Goal: Task Accomplishment & Management: Manage account settings

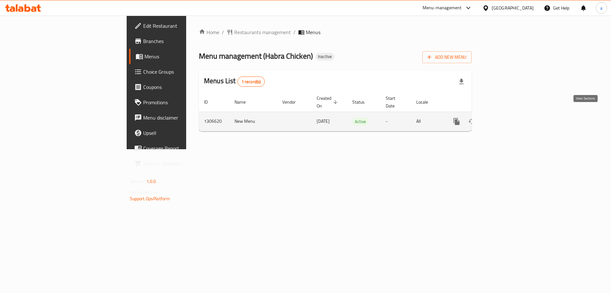
click at [507, 117] on icon "enhanced table" at bounding box center [503, 121] width 8 height 8
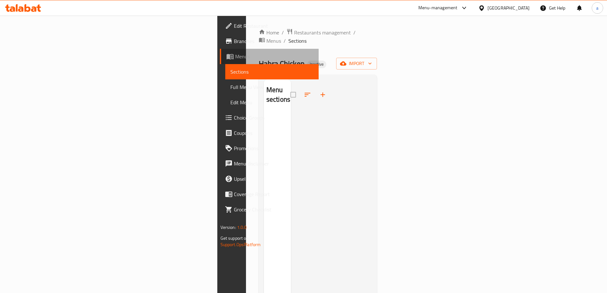
click at [220, 61] on link "Menus" at bounding box center [269, 56] width 99 height 15
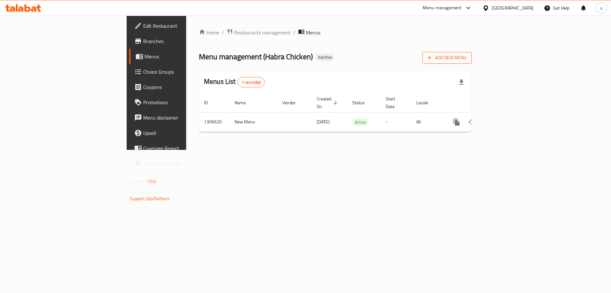
click at [433, 55] on icon "button" at bounding box center [429, 57] width 6 height 6
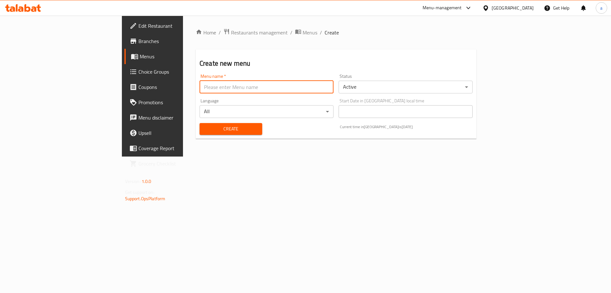
click at [200, 88] on input "text" at bounding box center [267, 87] width 134 height 13
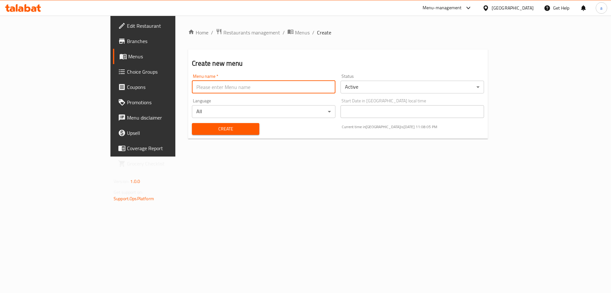
type input "MENU"
click at [197, 126] on span "Create" at bounding box center [225, 129] width 57 height 8
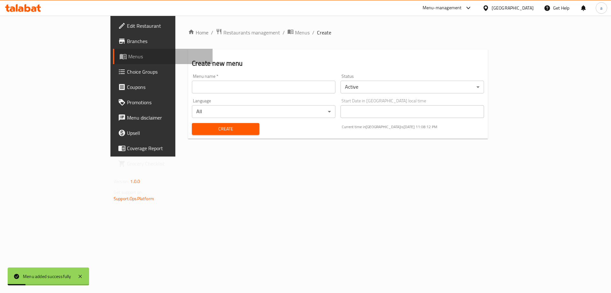
click at [113, 63] on link "Menus" at bounding box center [163, 56] width 100 height 15
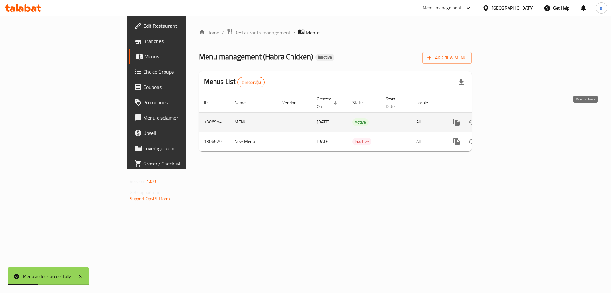
click at [507, 118] on icon "enhanced table" at bounding box center [503, 122] width 8 height 8
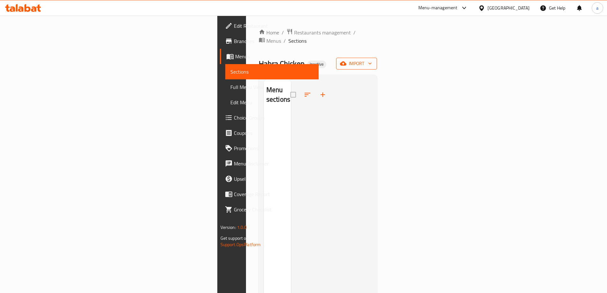
click at [377, 60] on button "import" at bounding box center [356, 64] width 41 height 12
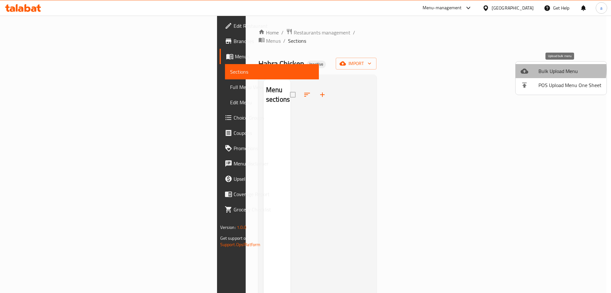
click at [537, 69] on div at bounding box center [530, 71] width 18 height 8
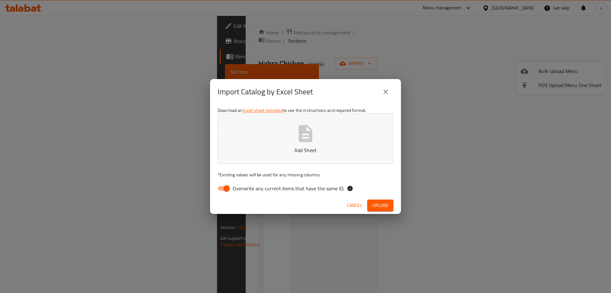
click at [384, 94] on icon "close" at bounding box center [386, 91] width 4 height 4
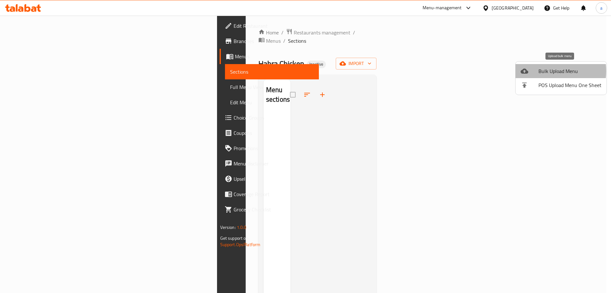
click at [545, 71] on span "Bulk Upload Menu" at bounding box center [570, 71] width 63 height 8
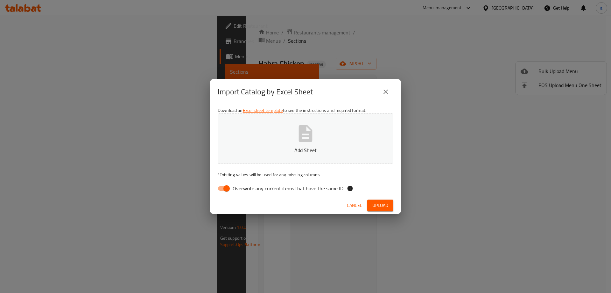
click at [243, 189] on span "Overwrite any current items that have the same ID." at bounding box center [289, 188] width 112 height 8
click at [243, 189] on input "Overwrite any current items that have the same ID." at bounding box center [227, 188] width 36 height 12
checkbox input "false"
click at [298, 136] on icon "button" at bounding box center [305, 133] width 20 height 20
click at [371, 204] on button "Upload" at bounding box center [380, 205] width 26 height 12
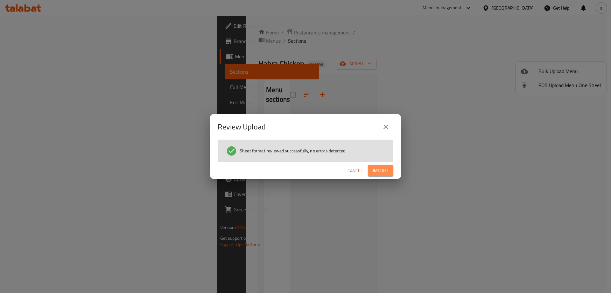
click at [388, 167] on span "Import" at bounding box center [380, 171] width 15 height 8
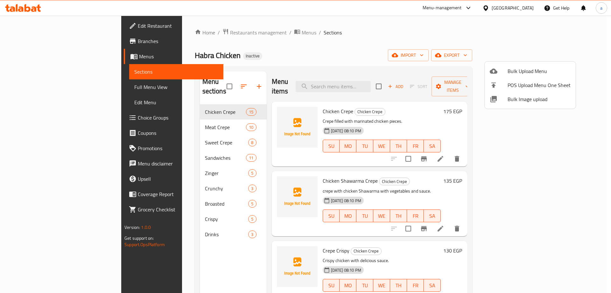
drag, startPoint x: 47, startPoint y: 85, endPoint x: 52, endPoint y: 88, distance: 6.0
click at [47, 85] on div at bounding box center [305, 146] width 611 height 293
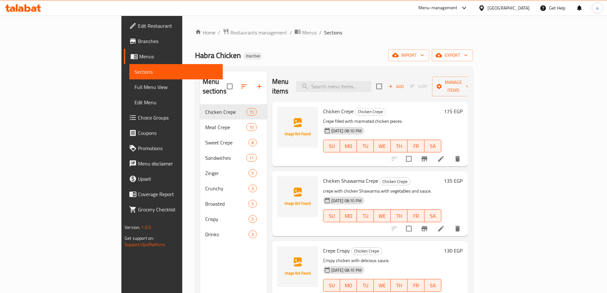
click at [134, 89] on span "Full Menu View" at bounding box center [175, 87] width 83 height 8
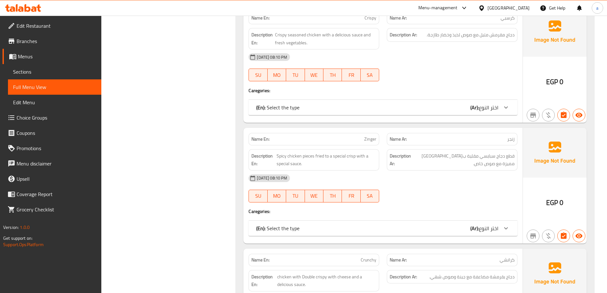
scroll to position [2866, 0]
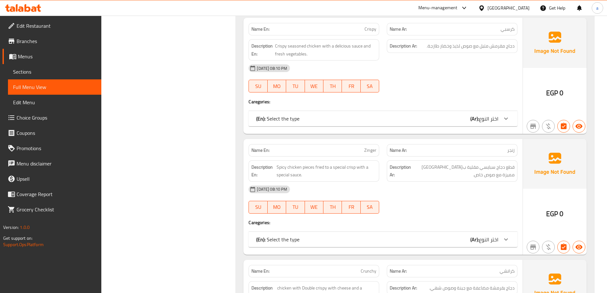
click at [313, 122] on div "(En): Select the type (Ar): اختر النوع" at bounding box center [377, 119] width 242 height 8
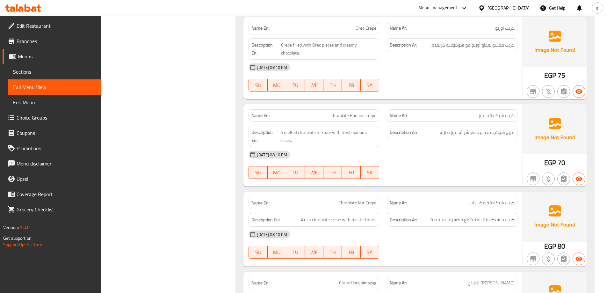
scroll to position [2420, 0]
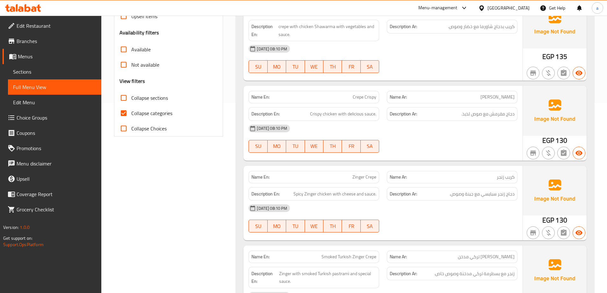
scroll to position [223, 0]
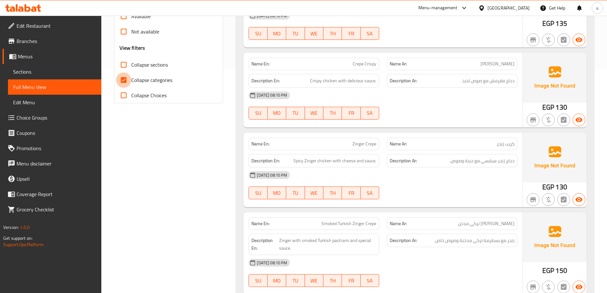
click at [125, 79] on input "Collapse categories" at bounding box center [123, 79] width 15 height 15
checkbox input "false"
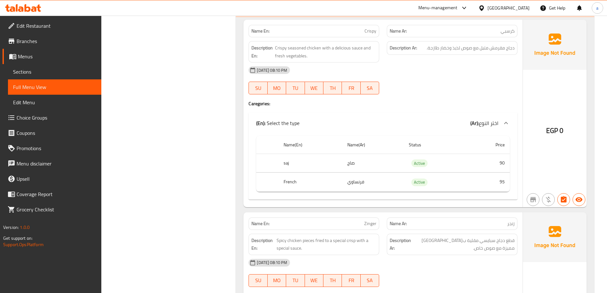
scroll to position [2866, 0]
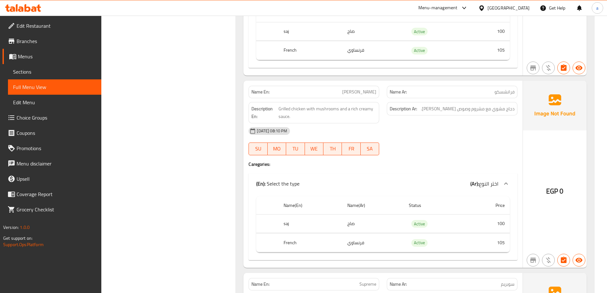
scroll to position [3795, 0]
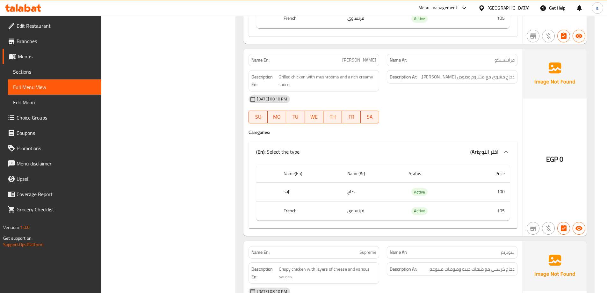
copy span "فرانشسکو"
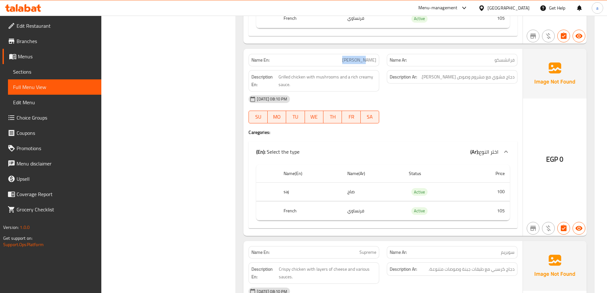
copy span "Francesco"
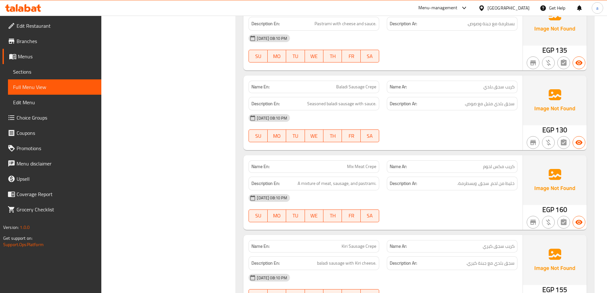
scroll to position [1312, 0]
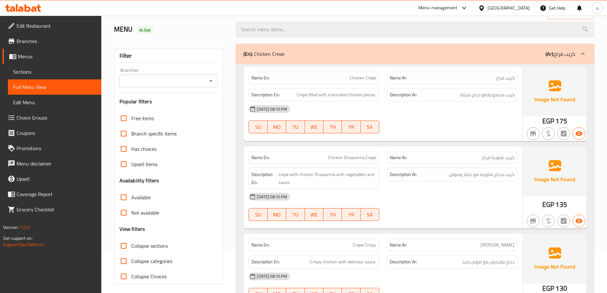
scroll to position [32, 0]
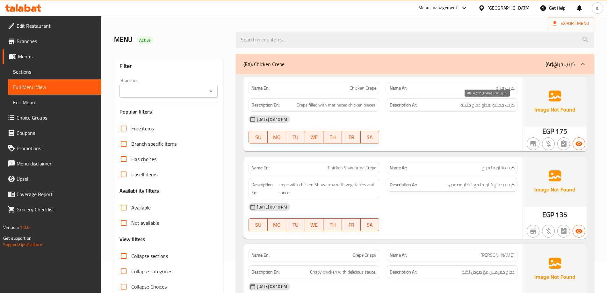
click at [474, 108] on span "كريب محشو بقطع دجاج متبلة." at bounding box center [486, 105] width 55 height 8
click at [466, 146] on div at bounding box center [452, 143] width 138 height 8
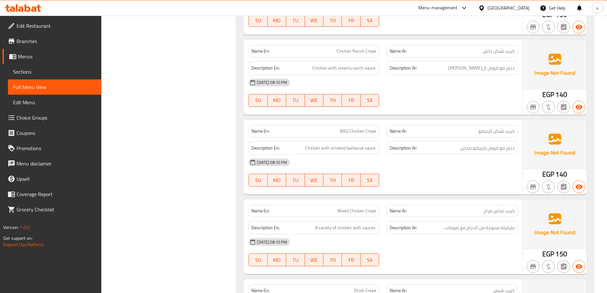
scroll to position [573, 0]
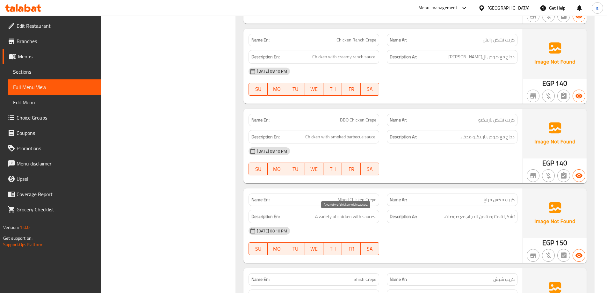
click at [328, 219] on span "A variety of chicken with sauces." at bounding box center [345, 216] width 61 height 8
copy span "variety"
click at [412, 223] on div "20-08-2025 08:10 PM" at bounding box center [383, 230] width 276 height 15
click at [509, 220] on span "تشكيلة متنوعة من الدجاج مع صوصات." at bounding box center [479, 216] width 71 height 8
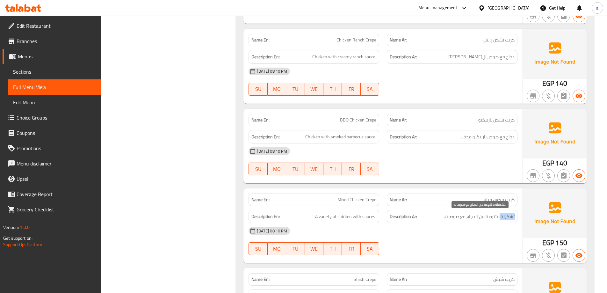
click at [509, 220] on span "تشكيلة متنوعة من الدجاج مع صوصات." at bounding box center [479, 216] width 71 height 8
copy span "تشكيلة"
click at [441, 235] on div "20-08-2025 08:10 PM" at bounding box center [383, 230] width 276 height 15
click at [362, 198] on span "Mixed Chicken Crepe" at bounding box center [356, 199] width 39 height 7
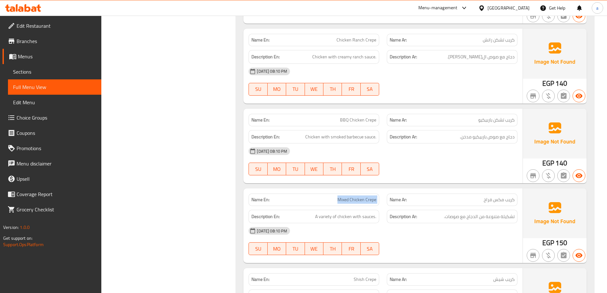
click at [362, 198] on span "Mixed Chicken Crepe" at bounding box center [356, 199] width 39 height 7
copy span "Mixed Chicken Crepe"
click at [401, 210] on div "Description Ar: تشكيلة متنوعة من الدجاج مع صوصات." at bounding box center [452, 217] width 131 height 14
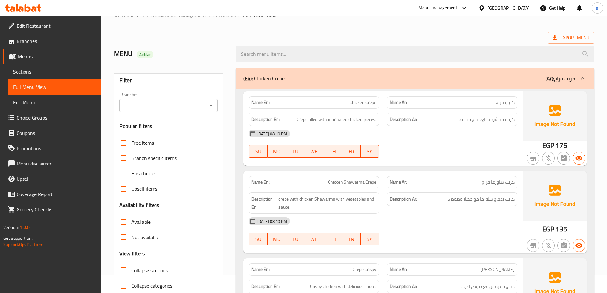
scroll to position [0, 0]
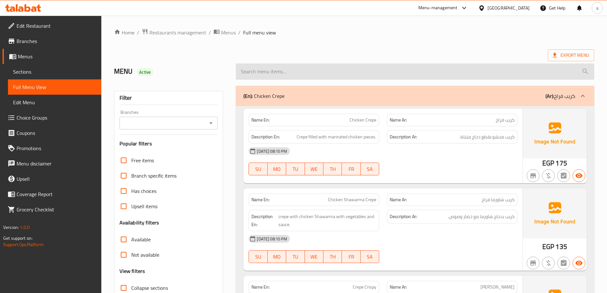
click at [372, 70] on input "search" at bounding box center [415, 71] width 358 height 16
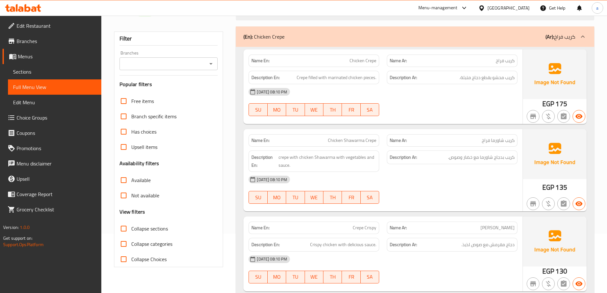
scroll to position [64, 0]
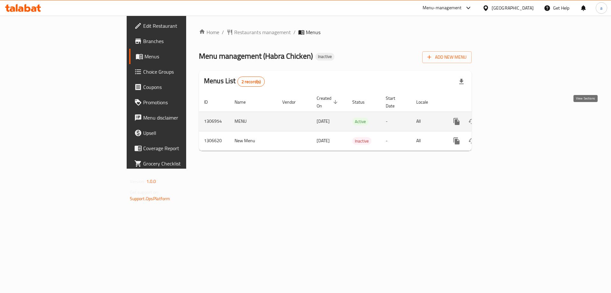
click at [510, 115] on link "enhanced table" at bounding box center [502, 121] width 15 height 15
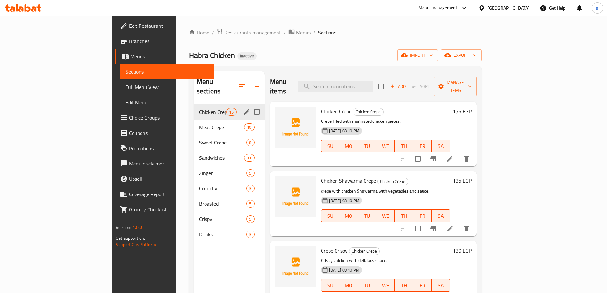
click at [250, 105] on input "Menu sections" at bounding box center [256, 111] width 13 height 13
checkbox input "true"
click at [230, 82] on button "button" at bounding box center [237, 86] width 15 height 15
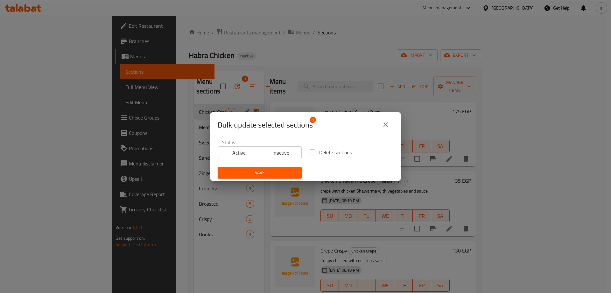
click at [316, 148] on input "Delete sections" at bounding box center [312, 152] width 13 height 13
checkbox input "true"
click at [279, 173] on span "Save" at bounding box center [260, 172] width 74 height 8
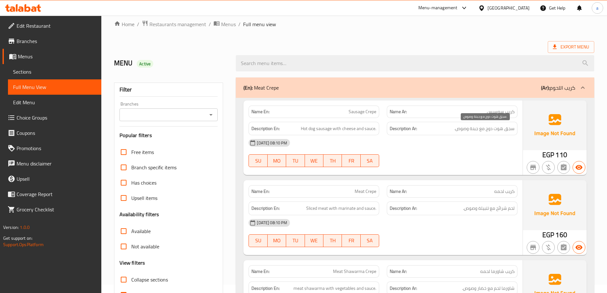
scroll to position [64, 0]
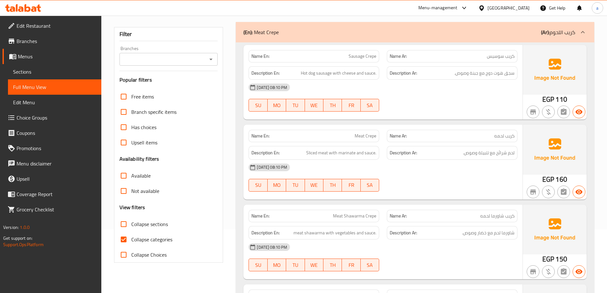
click at [123, 239] on input "Collapse categories" at bounding box center [123, 238] width 15 height 15
checkbox input "false"
click at [43, 76] on link "Sections" at bounding box center [54, 71] width 93 height 15
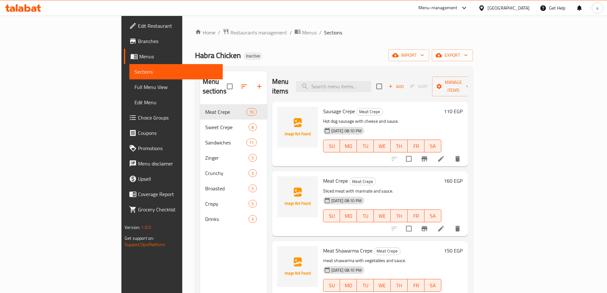
click at [444, 155] on icon at bounding box center [441, 159] width 8 height 8
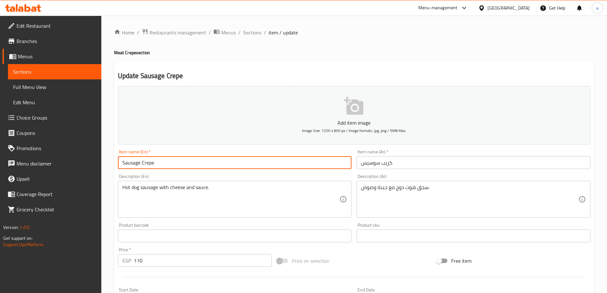
click at [130, 166] on input "Sausage Crepe" at bounding box center [235, 162] width 234 height 13
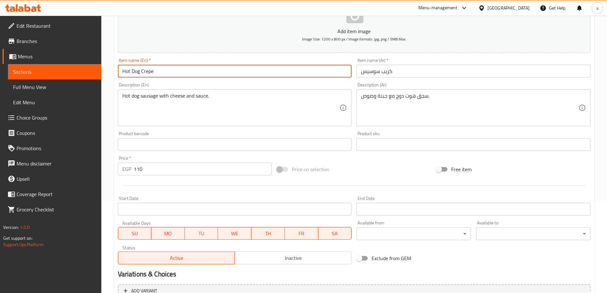
scroll to position [157, 0]
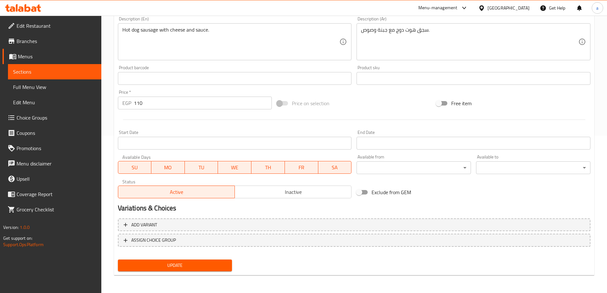
type input "Hot Dog Crepe"
click at [175, 269] on button "Update" at bounding box center [175, 265] width 114 height 12
click at [65, 86] on span "Full Menu View" at bounding box center [54, 87] width 83 height 8
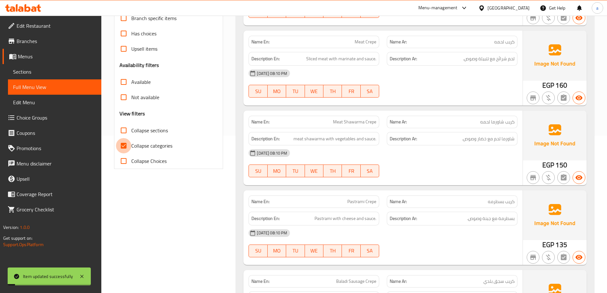
click at [130, 147] on input "Collapse categories" at bounding box center [123, 145] width 15 height 15
checkbox input "false"
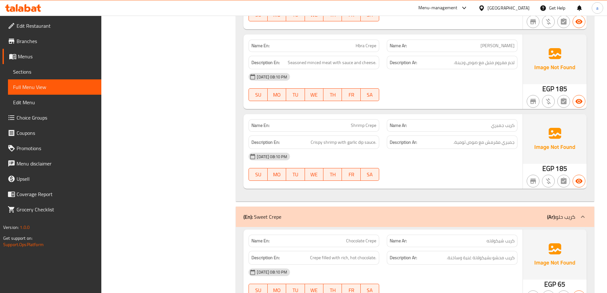
scroll to position [732, 0]
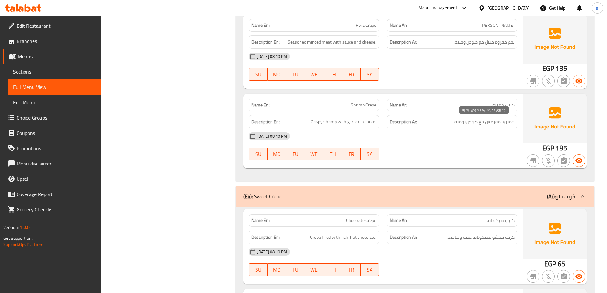
click at [460, 122] on span "جمبري مقرمش مع صوص ثومية." at bounding box center [483, 122] width 61 height 8
copy span "ثومية"
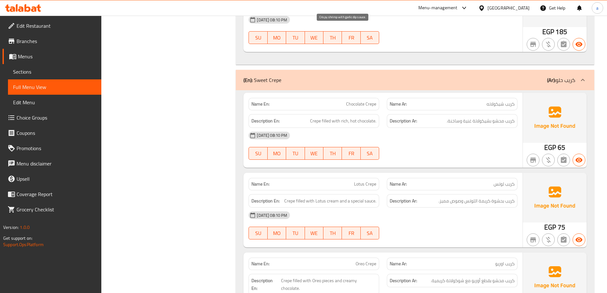
scroll to position [860, 0]
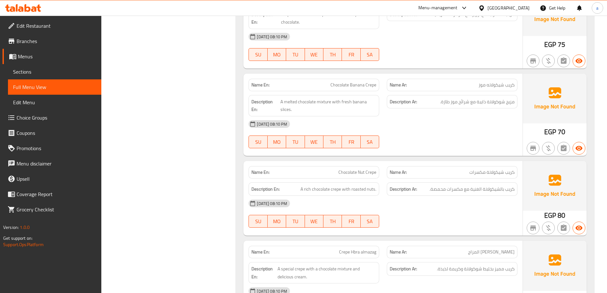
scroll to position [1146, 0]
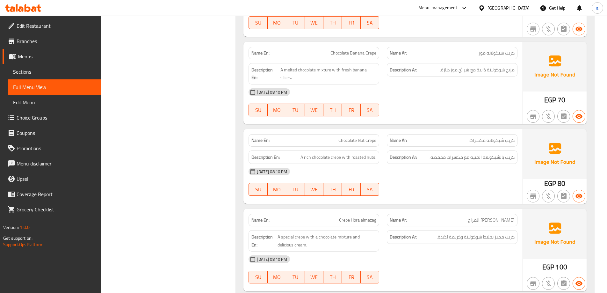
copy span "Chocolate Nut Crepe"
click at [60, 72] on span "Sections" at bounding box center [54, 72] width 83 height 8
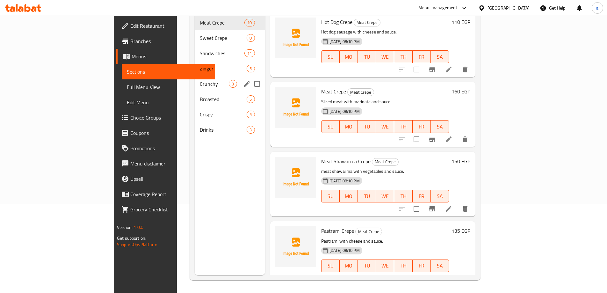
scroll to position [89, 0]
click at [195, 35] on div "Sweet Crepe 8" at bounding box center [230, 37] width 70 height 15
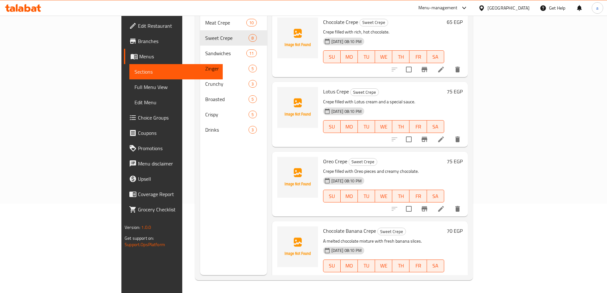
scroll to position [162, 0]
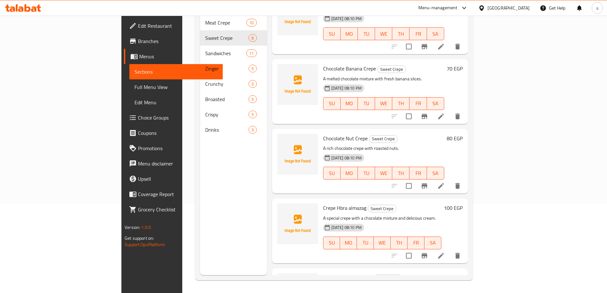
click at [444, 182] on icon at bounding box center [441, 186] width 8 height 8
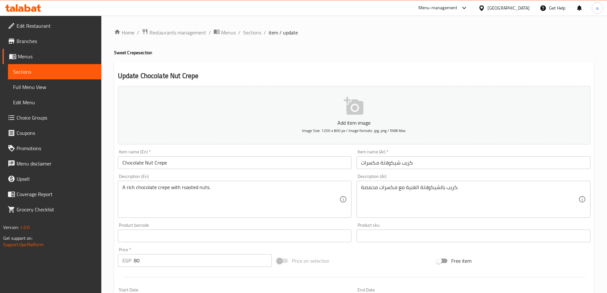
click at [151, 163] on input "Chocolate Nut Crepe" at bounding box center [235, 162] width 234 height 13
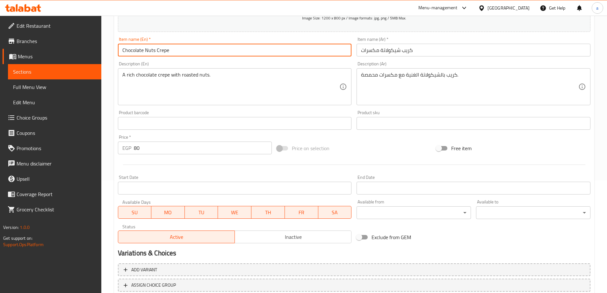
scroll to position [157, 0]
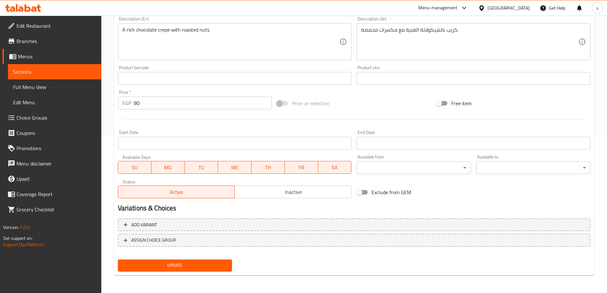
type input "Chocolate Nuts Crepe"
click at [178, 266] on span "Update" at bounding box center [175, 265] width 104 height 8
click at [75, 86] on span "Full Menu View" at bounding box center [54, 87] width 83 height 8
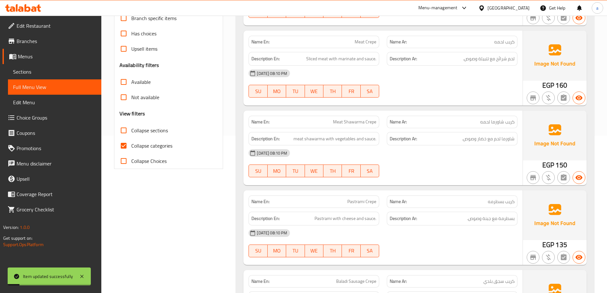
click at [155, 149] on span "Collapse categories" at bounding box center [151, 146] width 41 height 8
click at [131, 149] on input "Collapse categories" at bounding box center [123, 145] width 15 height 15
checkbox input "false"
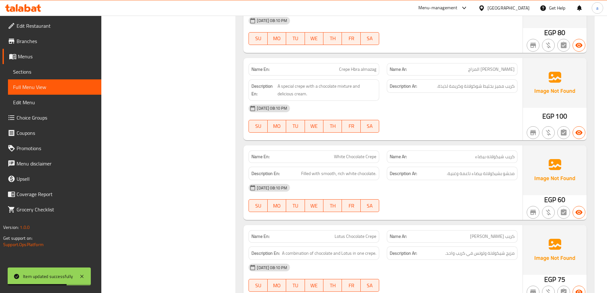
scroll to position [1297, 0]
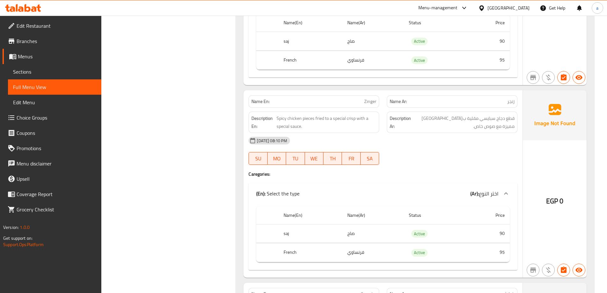
scroll to position [1775, 0]
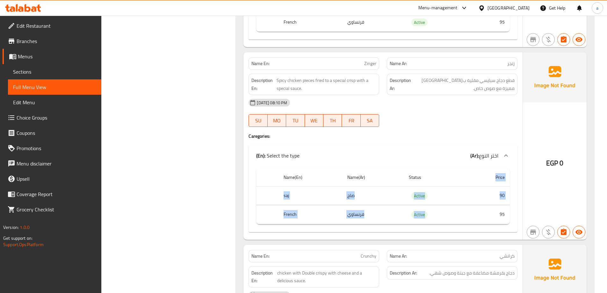
drag, startPoint x: 476, startPoint y: 216, endPoint x: 459, endPoint y: 173, distance: 46.7
click at [459, 32] on table "Name(En) Name(Ar) Status Price saj صاج Active 90 French فرنساوي Active 95" at bounding box center [382, 4] width 253 height 56
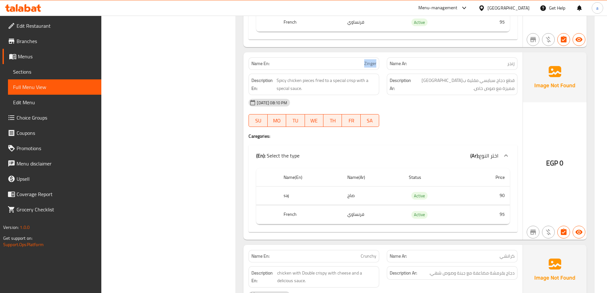
copy span "Zinger"
click at [72, 66] on link "Sections" at bounding box center [54, 71] width 93 height 15
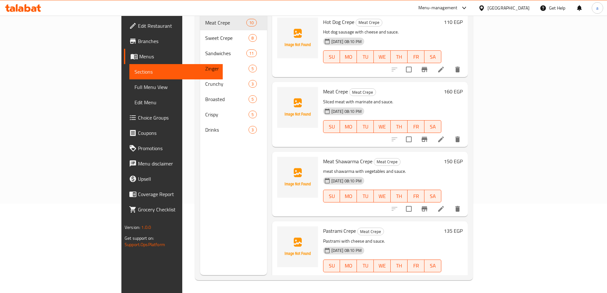
scroll to position [89, 0]
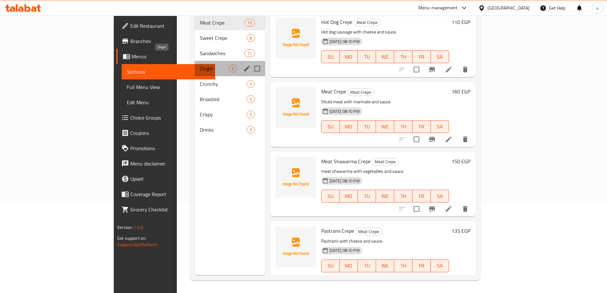
click at [200, 65] on span "Zinger" at bounding box center [214, 69] width 29 height 8
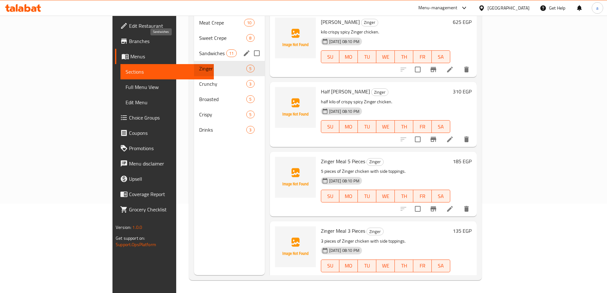
click at [199, 49] on span "Sandwiches" at bounding box center [212, 53] width 27 height 8
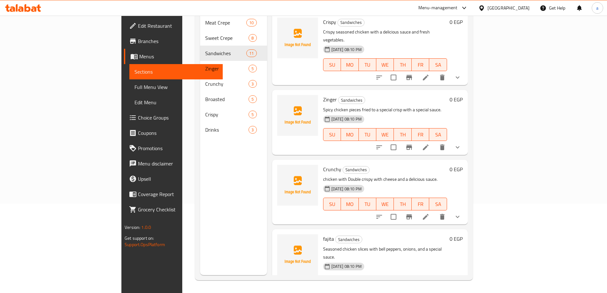
click at [434, 141] on li at bounding box center [425, 146] width 18 height 11
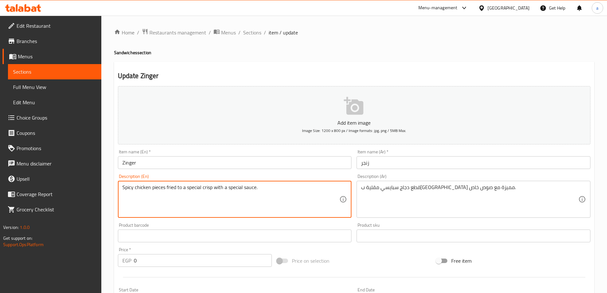
click at [179, 187] on textarea "Spicy chicken pieces fried to a special crisp with a special sauce." at bounding box center [230, 199] width 217 height 30
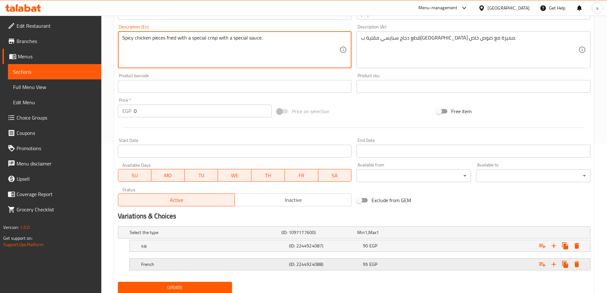
scroll to position [172, 0]
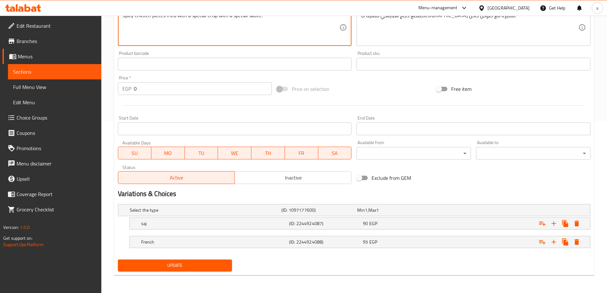
type textarea "Spicy chicken pieces fried with a special crisp with a special sauce."
click at [174, 261] on span "Update" at bounding box center [175, 265] width 104 height 8
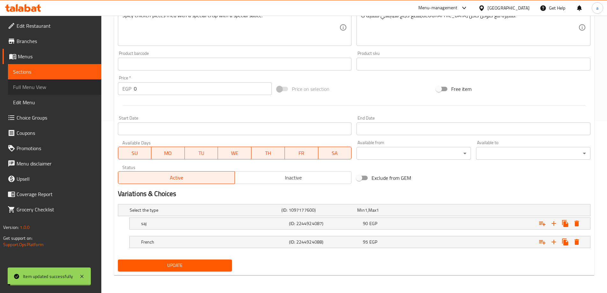
click at [44, 89] on span "Full Menu View" at bounding box center [54, 87] width 83 height 8
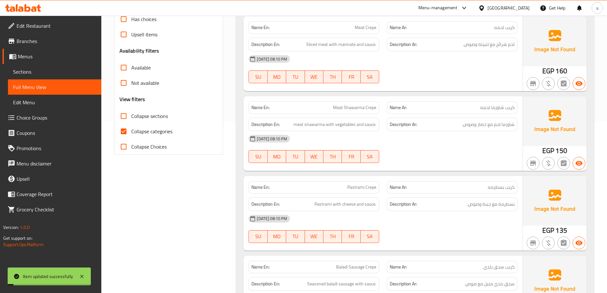
click at [133, 132] on span "Collapse categories" at bounding box center [151, 131] width 41 height 8
click at [131, 132] on input "Collapse categories" at bounding box center [123, 131] width 15 height 15
checkbox input "false"
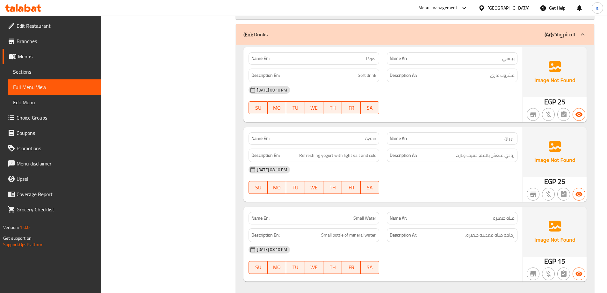
scroll to position [5214, 0]
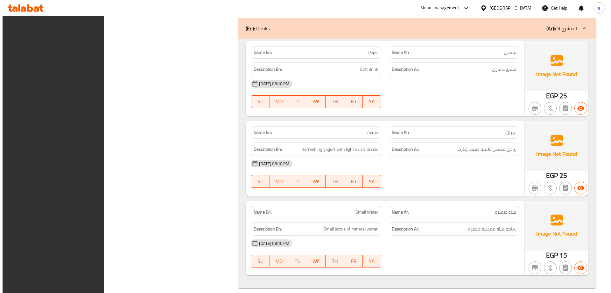
scroll to position [0, 0]
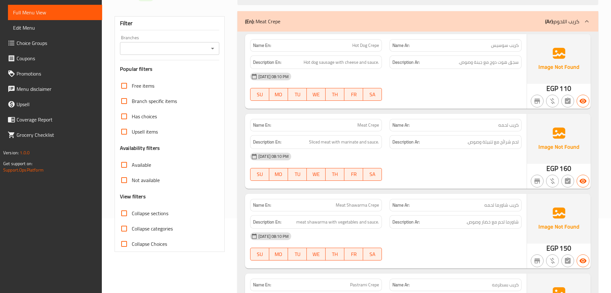
scroll to position [167, 0]
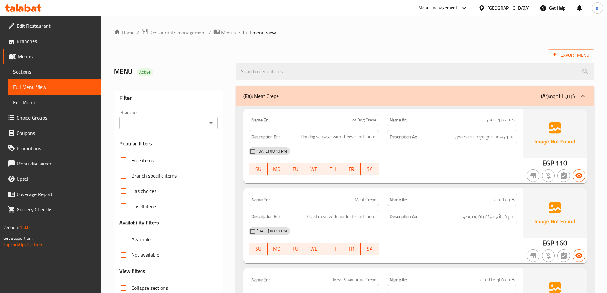
click at [493, 121] on span "كريب سوسيس" at bounding box center [501, 120] width 28 height 7
copy span "سوسيس"
click at [349, 121] on span "Hot Dog Crepe" at bounding box center [362, 120] width 27 height 7
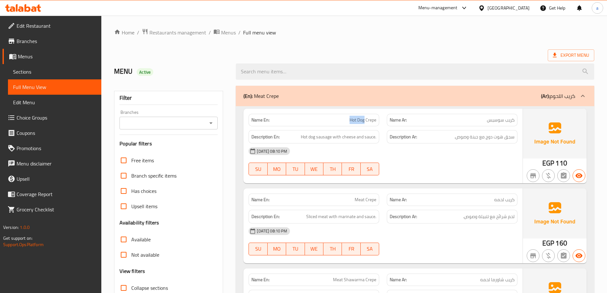
click at [359, 119] on span "Hot Dog Crepe" at bounding box center [362, 120] width 27 height 7
copy span "Hot Dog"
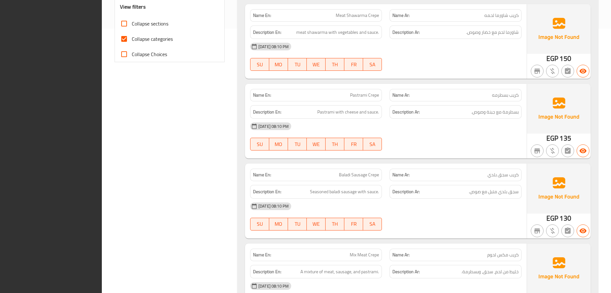
scroll to position [55, 0]
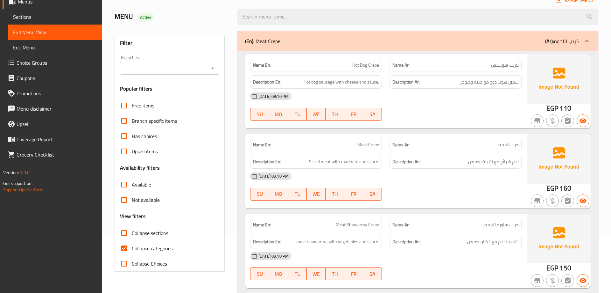
click at [129, 245] on input "Collapse categories" at bounding box center [124, 247] width 15 height 15
checkbox input "false"
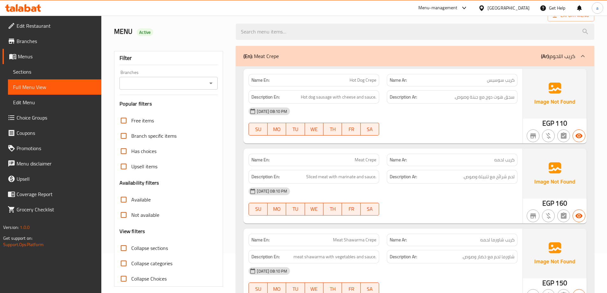
scroll to position [0, 0]
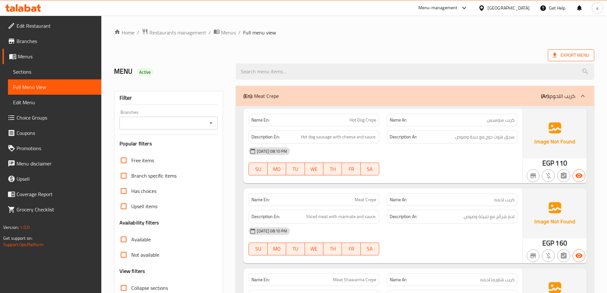
click at [562, 52] on span "Export Menu" at bounding box center [570, 55] width 36 height 8
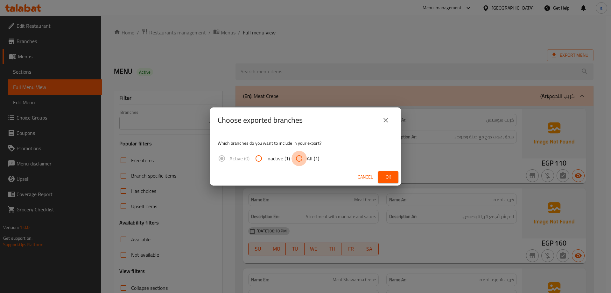
click at [299, 160] on input "All (1)" at bounding box center [299, 158] width 15 height 15
radio input "true"
click at [393, 172] on button "Ok" at bounding box center [388, 177] width 20 height 12
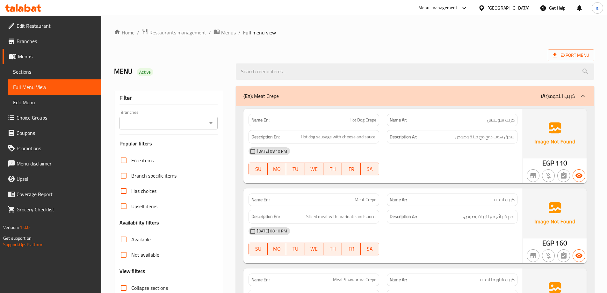
click at [176, 32] on span "Restaurants management" at bounding box center [177, 33] width 57 height 8
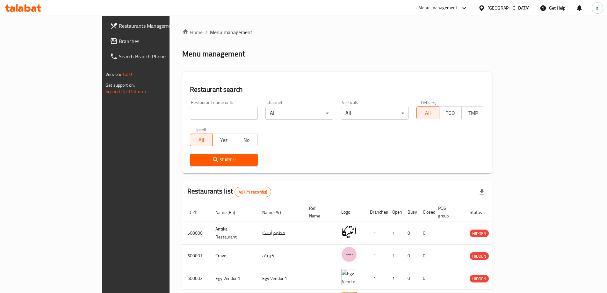
click at [518, 12] on div "Egypt" at bounding box center [503, 7] width 61 height 15
click at [519, 11] on div "Egypt" at bounding box center [508, 7] width 42 height 7
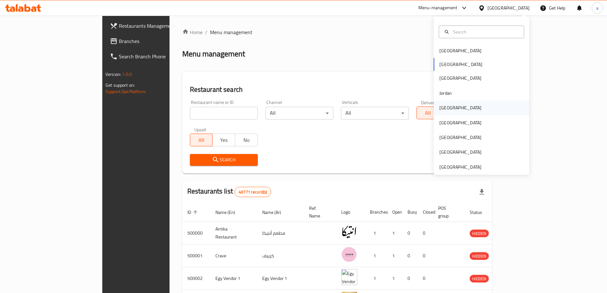
click at [457, 113] on div "[GEOGRAPHIC_DATA]" at bounding box center [481, 107] width 96 height 15
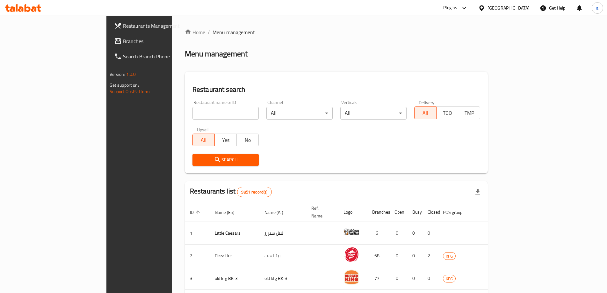
click at [123, 43] on span "Branches" at bounding box center [163, 41] width 80 height 8
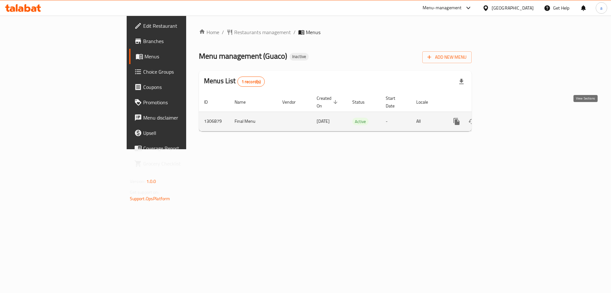
click at [510, 118] on link "enhanced table" at bounding box center [502, 121] width 15 height 15
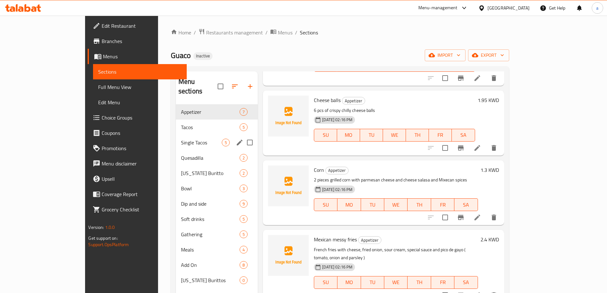
click at [243, 136] on input "Menu sections" at bounding box center [249, 142] width 13 height 13
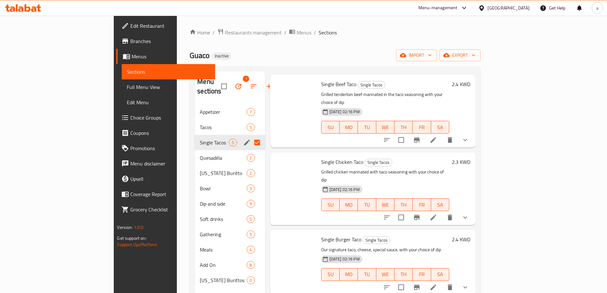
scroll to position [71, 0]
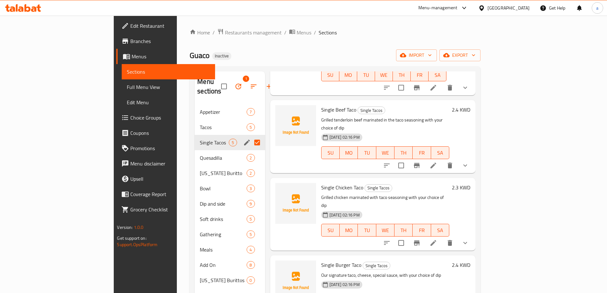
click at [250, 136] on input "Menu sections" at bounding box center [256, 142] width 13 height 13
checkbox input "false"
click at [195, 196] on div "Dip and side 9" at bounding box center [230, 203] width 70 height 15
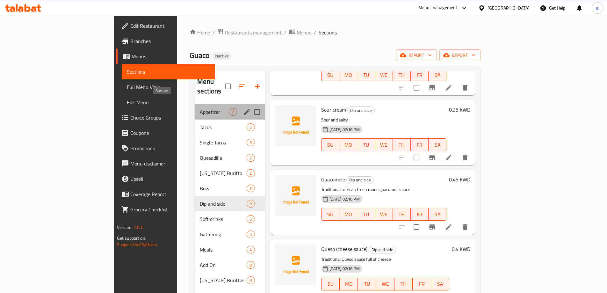
click at [200, 108] on span "Appetizer" at bounding box center [214, 112] width 29 height 8
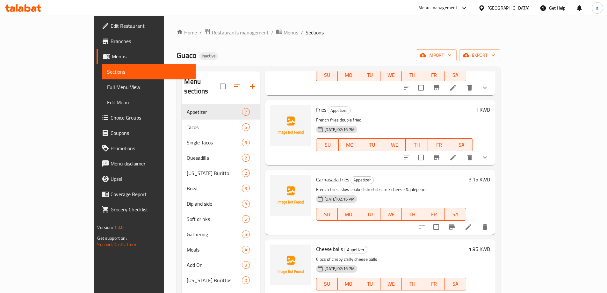
click at [390, 175] on h6 "Carnasada fries Appetizer" at bounding box center [391, 179] width 150 height 9
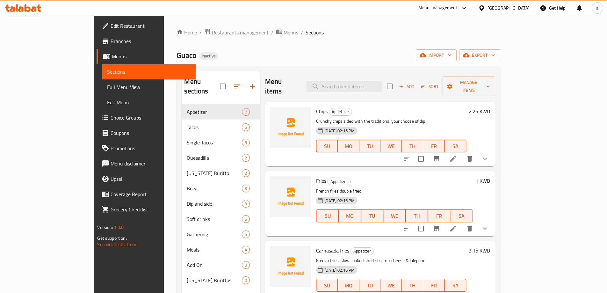
click at [462, 153] on li at bounding box center [453, 158] width 18 height 11
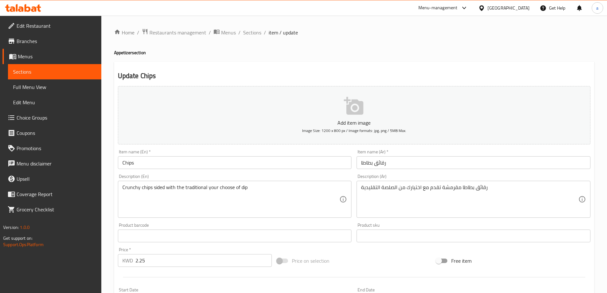
scroll to position [168, 0]
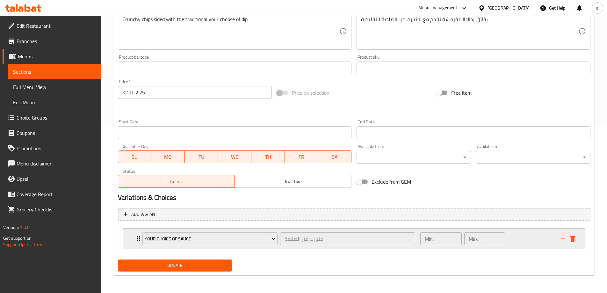
click at [535, 240] on div "Min: 1 ​ Max: 1 ​" at bounding box center [486, 238] width 140 height 20
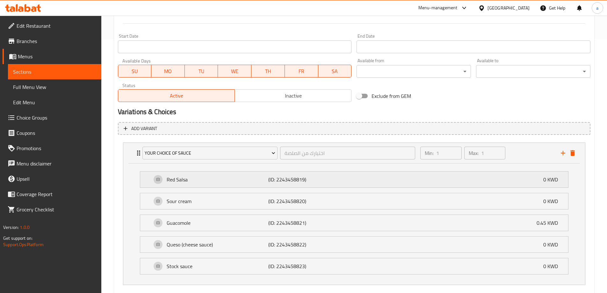
scroll to position [289, 0]
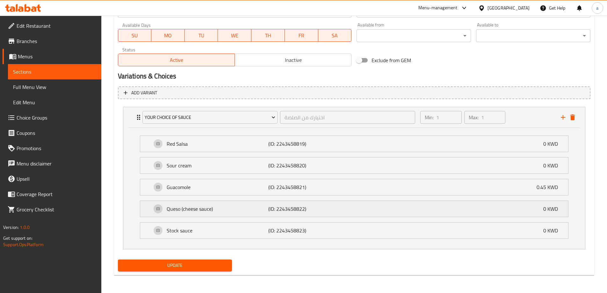
click at [255, 206] on p "Queso (cheese sauce)" at bounding box center [218, 209] width 102 height 8
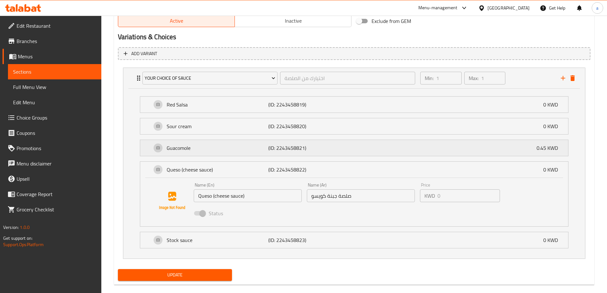
scroll to position [338, 0]
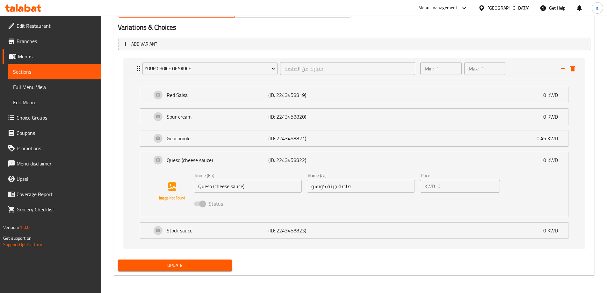
click at [509, 267] on div "Update" at bounding box center [353, 265] width 477 height 17
click at [40, 43] on span "Branches" at bounding box center [57, 41] width 80 height 8
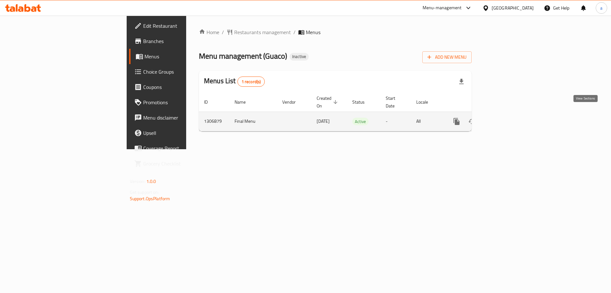
click at [510, 114] on link "enhanced table" at bounding box center [502, 121] width 15 height 15
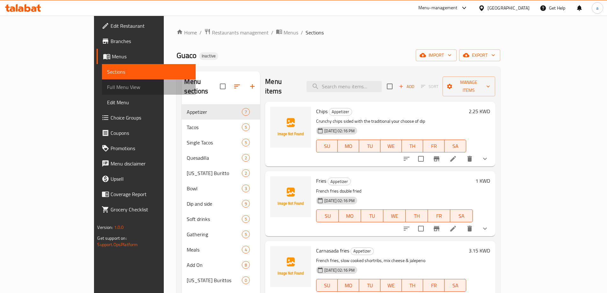
click at [107, 84] on span "Full Menu View" at bounding box center [148, 87] width 83 height 8
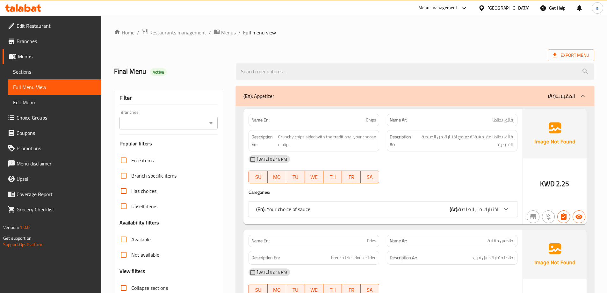
scroll to position [224, 0]
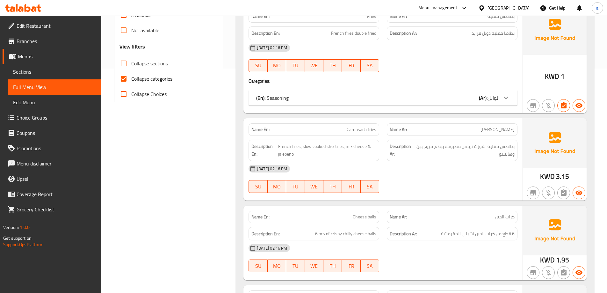
click at [371, 130] on span "Carnasada fries" at bounding box center [361, 129] width 30 height 7
copy span "Carnasada fries"
click at [362, 132] on span "Carnasada fries" at bounding box center [361, 129] width 30 height 7
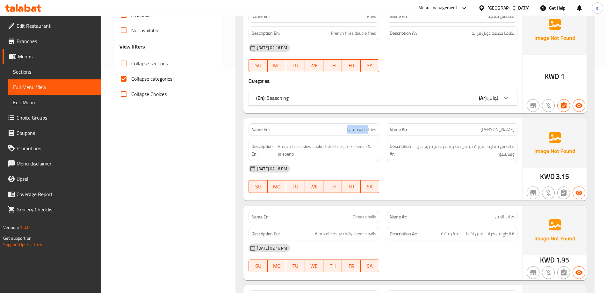
click at [362, 132] on span "Carnasada fries" at bounding box center [361, 129] width 30 height 7
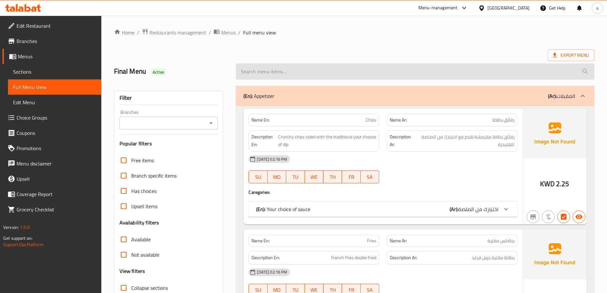
click at [281, 75] on input "search" at bounding box center [415, 71] width 358 height 16
paste input "Carnasada fries"
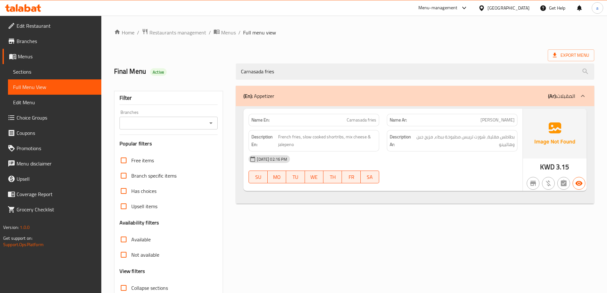
type input "Carnasada fries"
click at [51, 73] on span "Sections" at bounding box center [54, 72] width 83 height 8
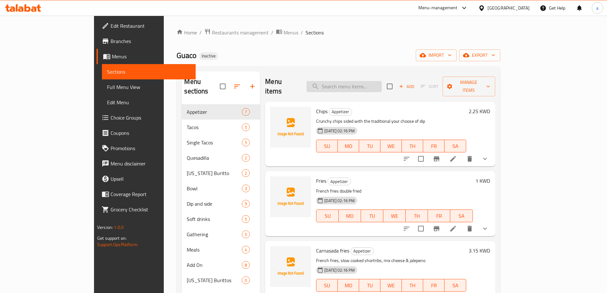
click at [364, 81] on input "search" at bounding box center [343, 86] width 75 height 11
paste input "Carnasada fries"
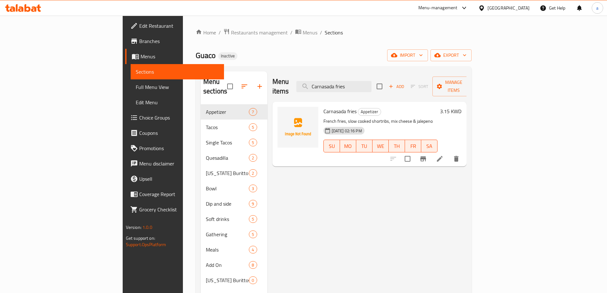
type input "Carnasada fries"
click at [448, 153] on li at bounding box center [439, 158] width 18 height 11
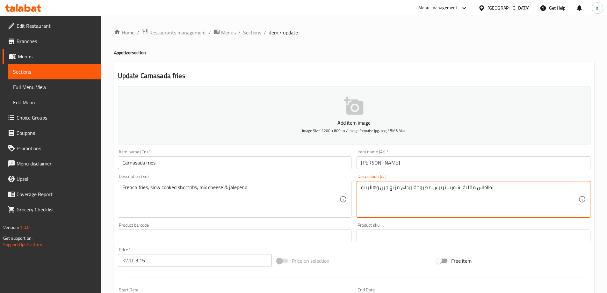
click at [452, 191] on textarea "بطاطس مقلية، شورت تريبس مطبوخة ببطء، مزيج جبن وهالبينو" at bounding box center [469, 199] width 217 height 30
click at [441, 190] on textarea "بطاطس مقلية، شورت تريبس مطبوخة ببطء، مزيج جبن وهالبينو" at bounding box center [469, 199] width 217 height 30
paste textarea
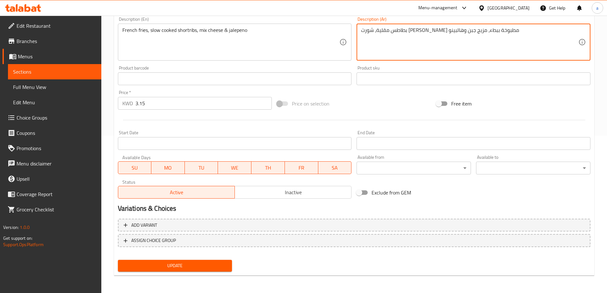
scroll to position [157, 0]
type textarea "بطاطس مقلية، شورت [PERSON_NAME] مطبوخة ببطء، مزيج جبن وهالبينو"
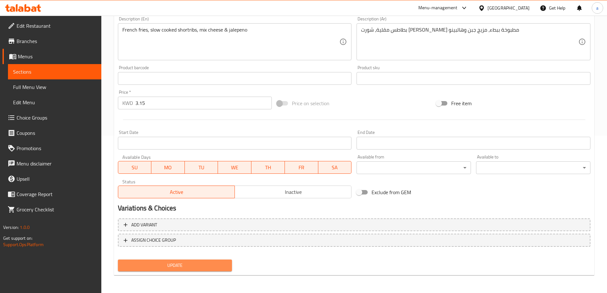
click at [186, 262] on span "Update" at bounding box center [175, 265] width 104 height 8
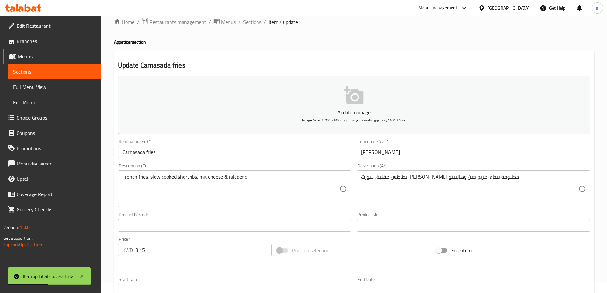
scroll to position [0, 0]
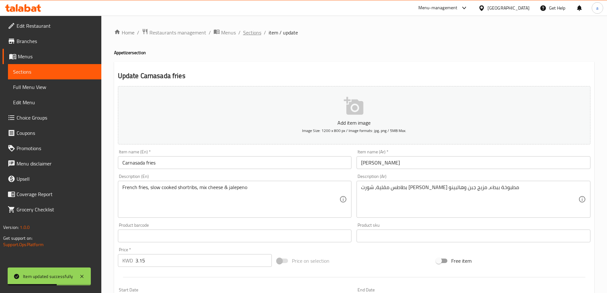
click at [256, 36] on span "Sections" at bounding box center [252, 33] width 18 height 8
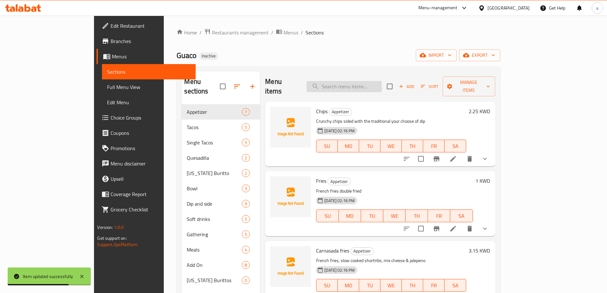
paste input "Single Short Ribs Taco"
click at [380, 83] on input "Single Short Ribs Taco" at bounding box center [343, 86] width 75 height 11
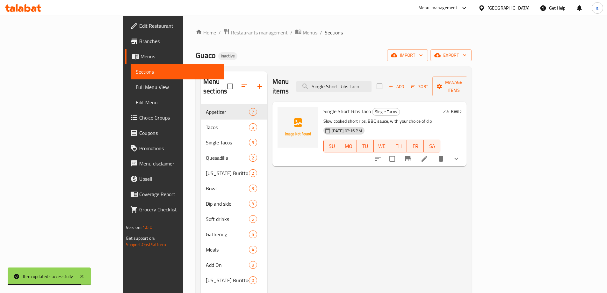
type input "Single Short Ribs Taco"
click at [433, 154] on li at bounding box center [424, 158] width 18 height 11
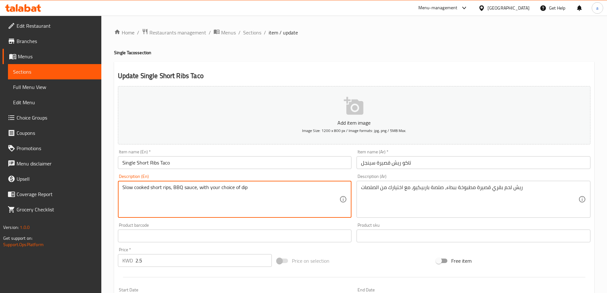
click at [167, 189] on textarea "Slow cooked short rips, BBQ sauce, with your choice of dip" at bounding box center [230, 199] width 217 height 30
click at [167, 190] on textarea "Slow cooked short rips, BBQ sauce, with your choice of dip" at bounding box center [230, 199] width 217 height 30
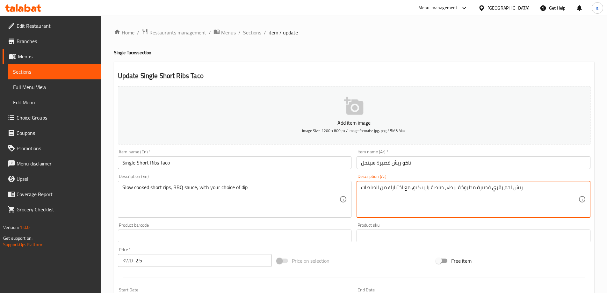
click at [504, 187] on textarea "ريش لحم بقري قصيرة مطبوخة ببطء، صلصة باربيكيو، مع اختيارك من الصلصات" at bounding box center [469, 199] width 217 height 30
click at [509, 184] on textarea "ريش لحم بقري قصيرة مطبوخة ببطء، صلصة باربيكيو، مع اختيارك من الصلصات" at bounding box center [469, 199] width 217 height 30
click at [499, 190] on textarea "ريش بقري قصيرة مطبوخة ببطء، صلصة باربيكيو، مع اختيارك من الصلصات" at bounding box center [469, 199] width 217 height 30
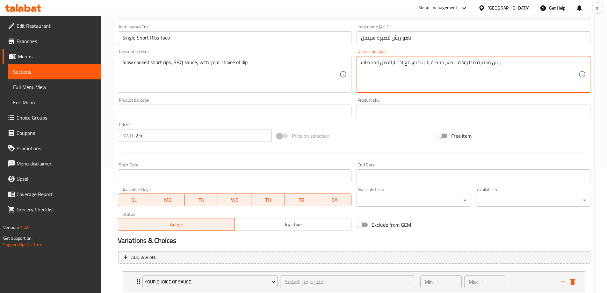
scroll to position [159, 0]
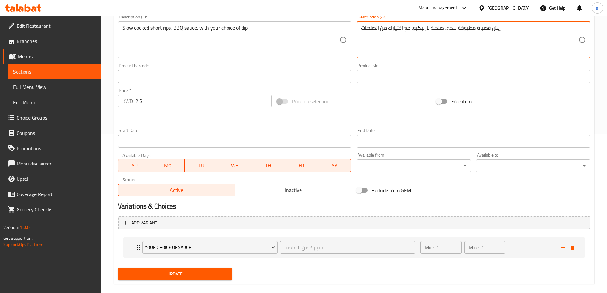
type textarea "ريش قصيرة مطبوخة ببطء، صلصة باربيكيو، مع اختيارك من الصلصات"
click at [211, 272] on span "Update" at bounding box center [175, 274] width 104 height 8
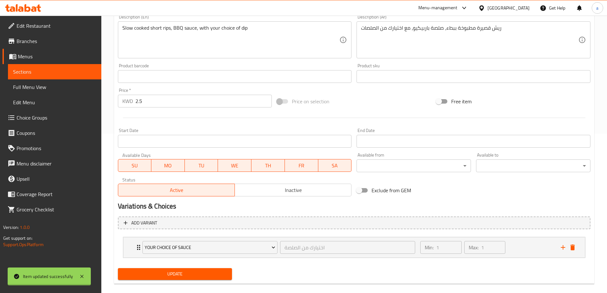
scroll to position [0, 0]
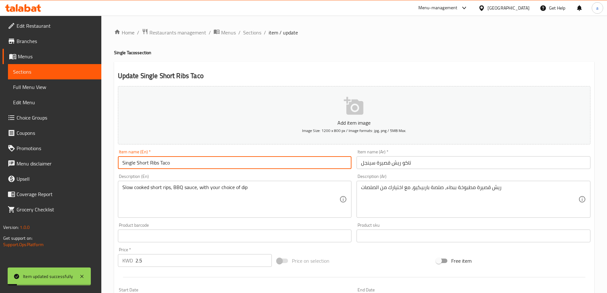
click at [209, 163] on input "Single Short Ribs Taco" at bounding box center [235, 162] width 234 height 13
click at [250, 31] on span "Sections" at bounding box center [252, 33] width 18 height 8
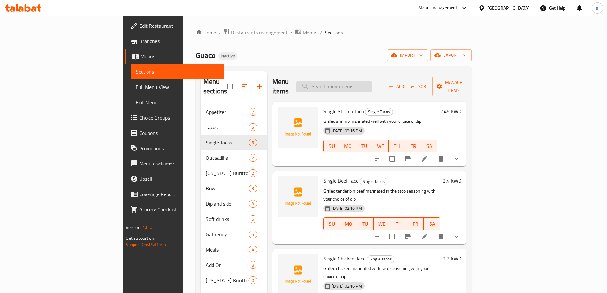
click at [365, 85] on input "search" at bounding box center [333, 86] width 75 height 11
paste input "Guacomole"
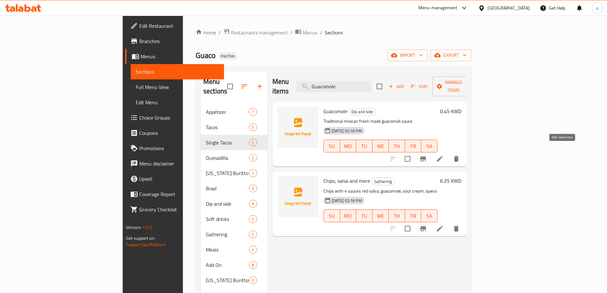
type input "Guacomole"
click at [443, 155] on icon at bounding box center [440, 159] width 8 height 8
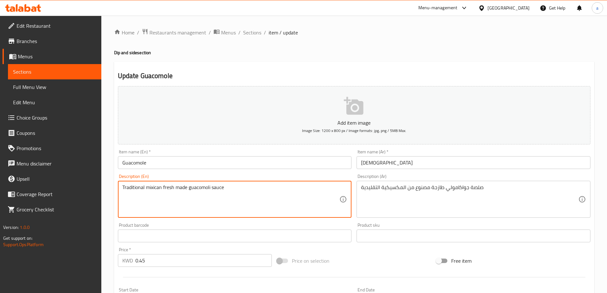
click at [193, 188] on textarea "Traditional mixican fresh made guacomoli sauce" at bounding box center [230, 199] width 217 height 30
click at [295, 187] on textarea "Traditional mixican fresh made guacomoli sauce" at bounding box center [230, 199] width 217 height 30
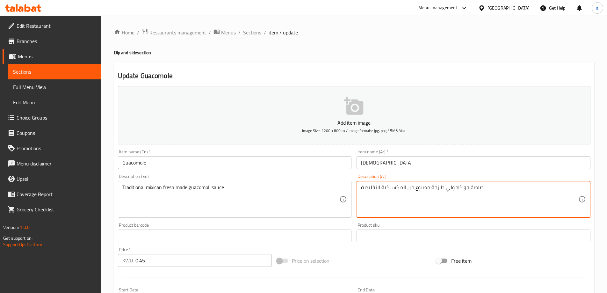
click at [409, 187] on textarea "صلصة جواكامولي طازجة مصنوع من المكسيكية التقليدية" at bounding box center [469, 199] width 217 height 30
paste textarea "لغواكامولي الطازجة التقليدية المكسيك"
click at [439, 189] on textarea "صلصة الغواكامولي الطازجة التقليدية المكسيكية" at bounding box center [469, 199] width 217 height 30
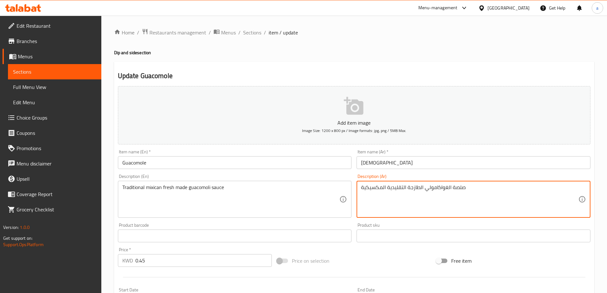
click at [439, 189] on textarea "صلصة الغواكامولي الطازجة التقليدية المكسيكية" at bounding box center [469, 199] width 217 height 30
type textarea "صلصة الغواكامولي الطازجة التقليدية المكسيكية"
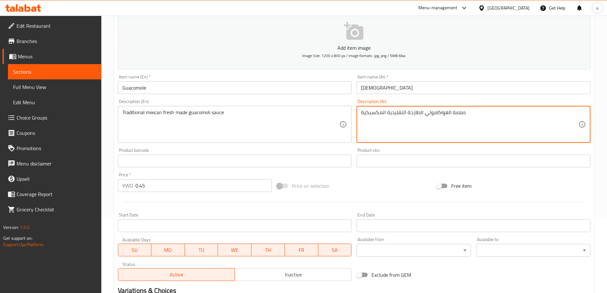
scroll to position [157, 0]
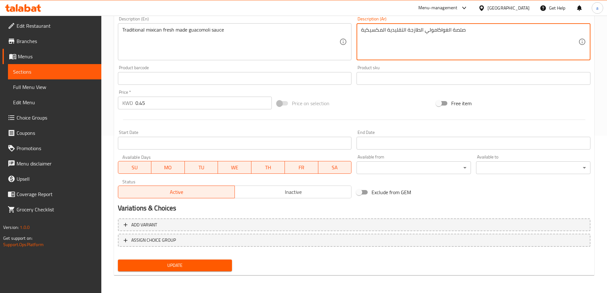
click at [196, 266] on span "Update" at bounding box center [175, 265] width 104 height 8
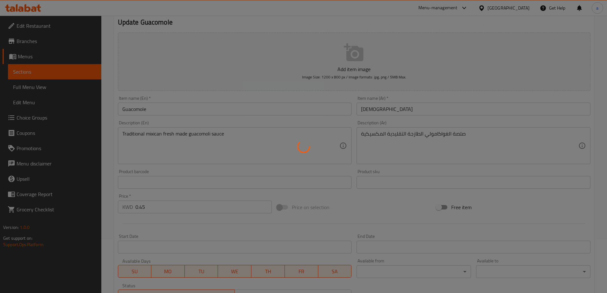
scroll to position [0, 0]
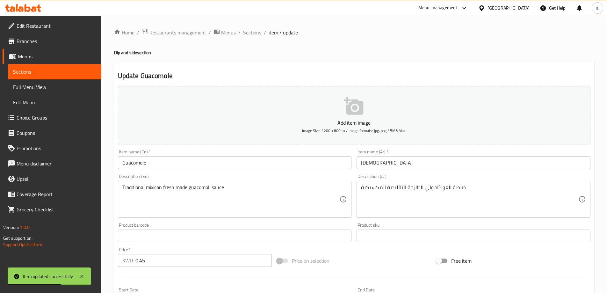
click at [251, 27] on div "Home / Restaurants management / Menus / Sections / item / update Dip and side s…" at bounding box center [353, 233] width 505 height 434
click at [250, 30] on span "Sections" at bounding box center [252, 33] width 18 height 8
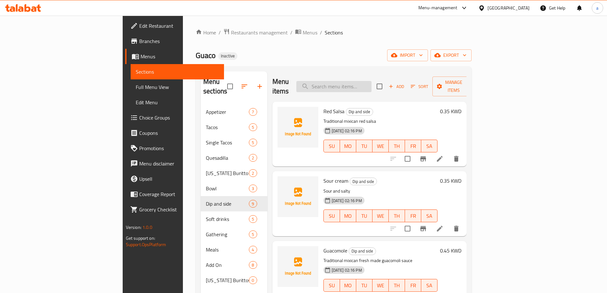
click at [371, 82] on input "search" at bounding box center [333, 86] width 75 height 11
paste input "gathering"
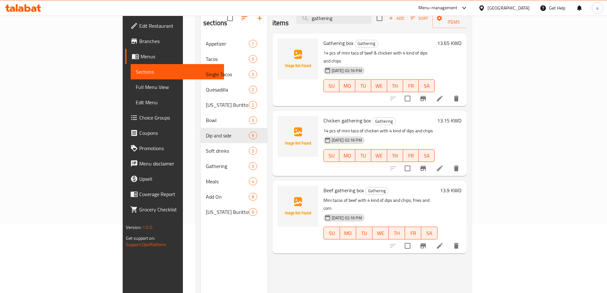
scroll to position [25, 0]
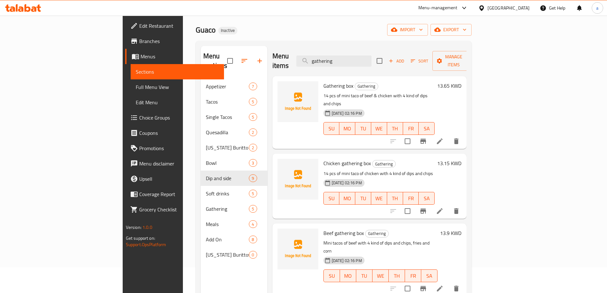
type input "gathering"
click at [443, 137] on icon at bounding box center [440, 141] width 8 height 8
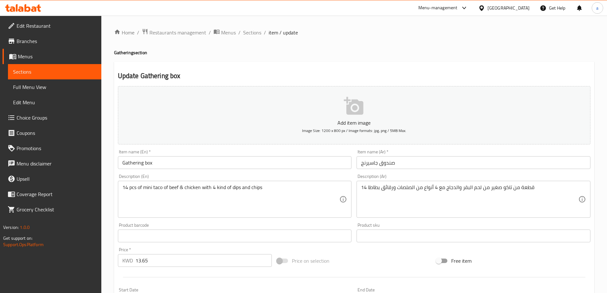
click at [367, 167] on input "صندوق جاسيرنج" at bounding box center [473, 162] width 234 height 13
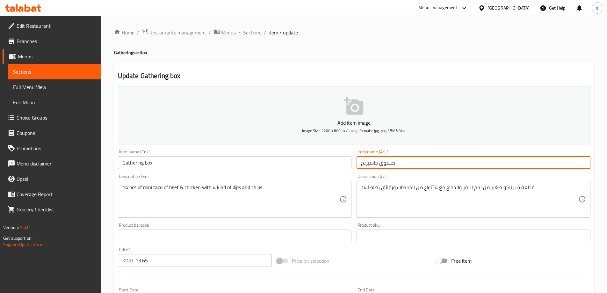
click at [367, 167] on input "صندوق جاسيرنج" at bounding box center [473, 162] width 234 height 13
paste input "جمعات"
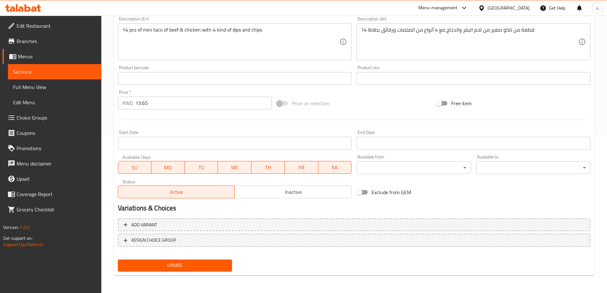
type input "صندوق تجمعات"
click at [185, 264] on span "Update" at bounding box center [175, 265] width 104 height 8
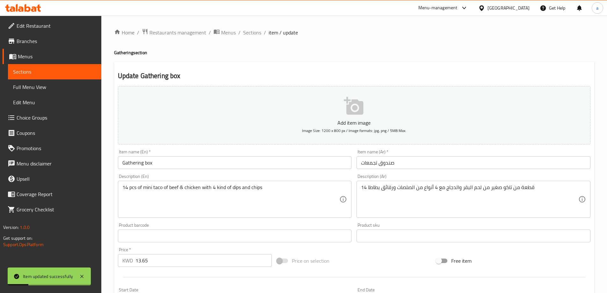
click at [264, 36] on li "/" at bounding box center [265, 33] width 2 height 8
click at [255, 34] on span "Sections" at bounding box center [252, 33] width 18 height 8
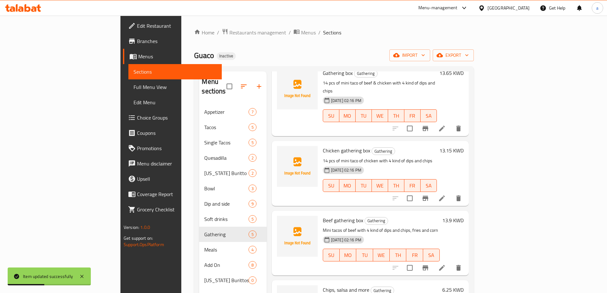
scroll to position [71, 0]
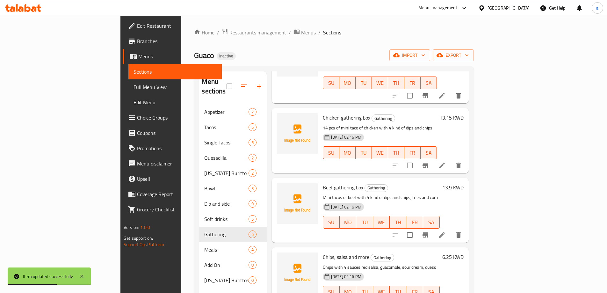
click at [444, 162] on icon at bounding box center [442, 165] width 6 height 6
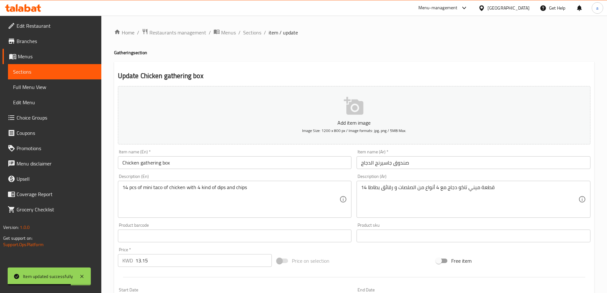
click at [380, 164] on input "صندوق جاسيرنج الدجاج" at bounding box center [473, 162] width 234 height 13
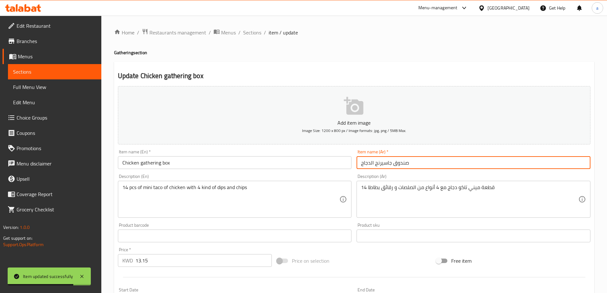
click at [380, 164] on input "صندوق جاسيرنج الدجاج" at bounding box center [473, 162] width 234 height 13
paste input "جمعات"
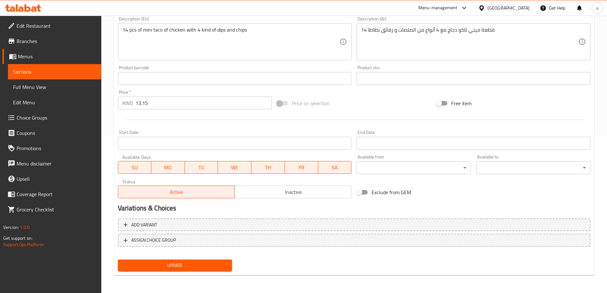
type input "صندوق تجمعات الدجاج"
click at [205, 268] on span "Update" at bounding box center [175, 265] width 104 height 8
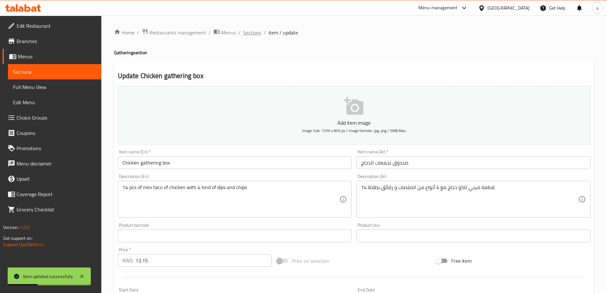
click at [254, 36] on span "Sections" at bounding box center [252, 33] width 18 height 8
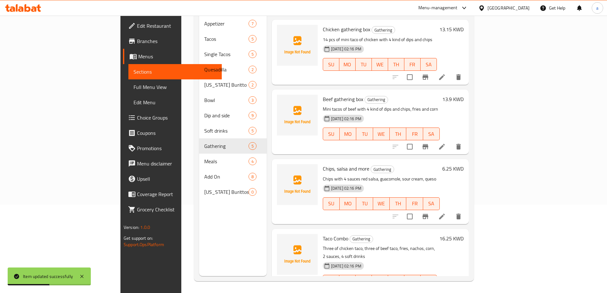
scroll to position [89, 0]
click at [451, 140] on li at bounding box center [442, 145] width 18 height 11
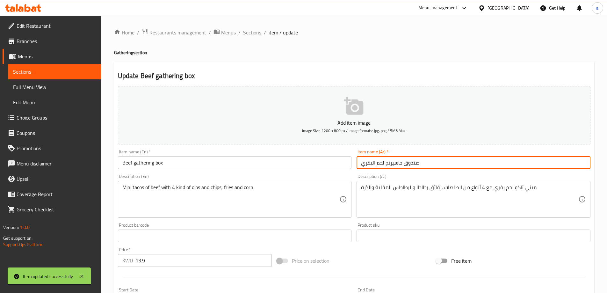
click at [395, 166] on input "صندوق جاسيرنج لحم البقري" at bounding box center [473, 162] width 234 height 13
paste input "جمعات"
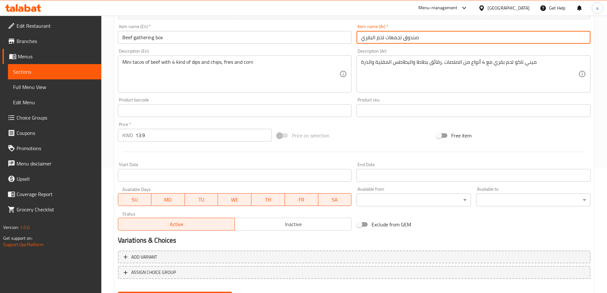
scroll to position [157, 0]
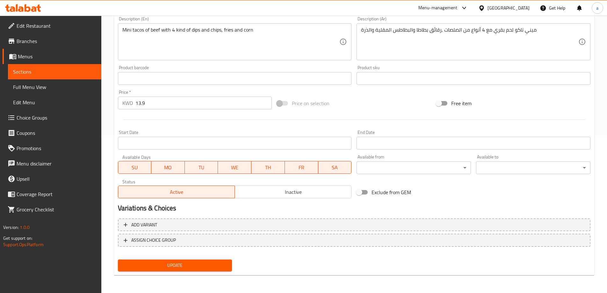
type input "صندوق تجمعات لحم البقري"
click at [191, 271] on div "Update" at bounding box center [174, 265] width 119 height 17
click at [167, 269] on span "Update" at bounding box center [175, 265] width 104 height 8
click at [66, 89] on span "Full Menu View" at bounding box center [54, 87] width 83 height 8
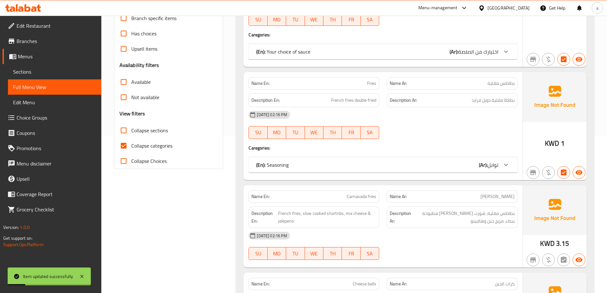
click at [126, 145] on input "Collapse categories" at bounding box center [123, 145] width 15 height 15
checkbox input "false"
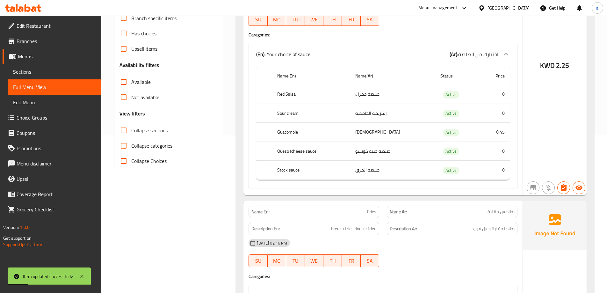
scroll to position [4965, 0]
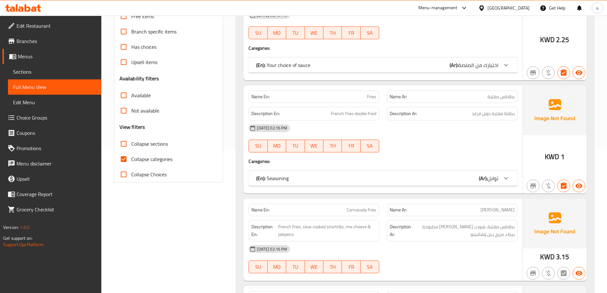
scroll to position [143, 0]
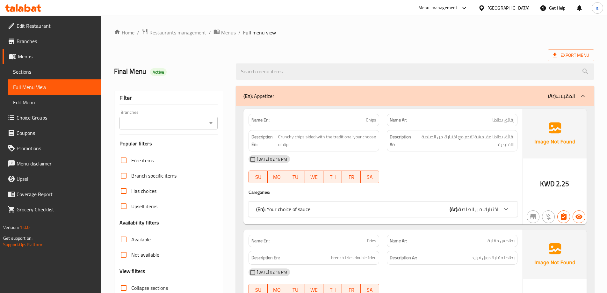
click at [287, 53] on div "Export Menu" at bounding box center [354, 55] width 480 height 12
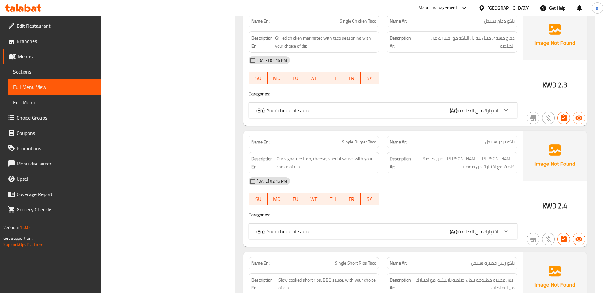
scroll to position [1612, 0]
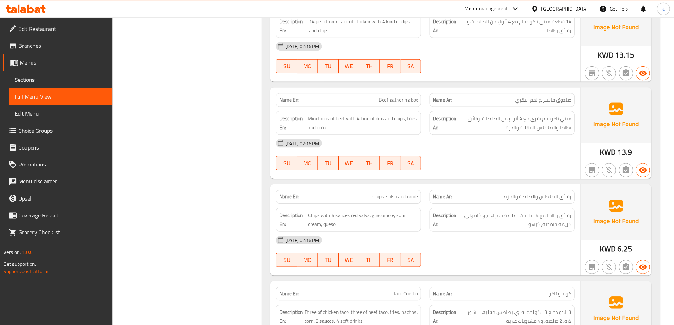
scroll to position [4048, 0]
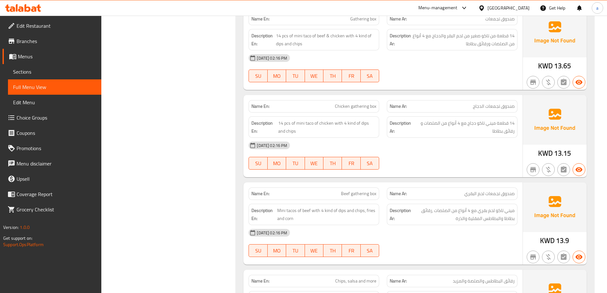
scroll to position [3911, 0]
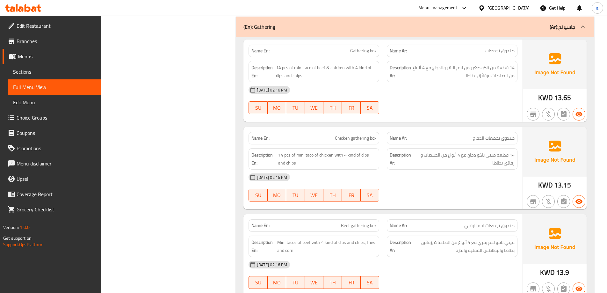
click at [35, 77] on link "Sections" at bounding box center [54, 71] width 93 height 15
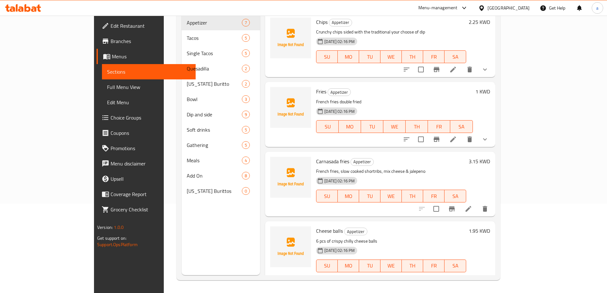
scroll to position [89, 0]
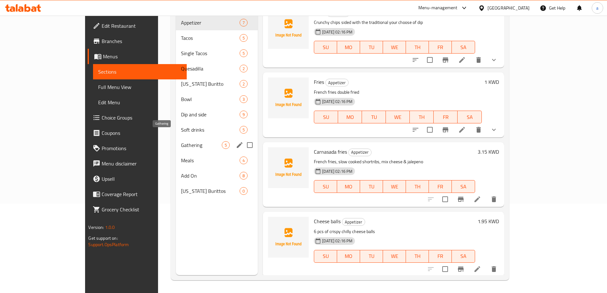
click at [181, 141] on span "Gathering" at bounding box center [201, 145] width 41 height 8
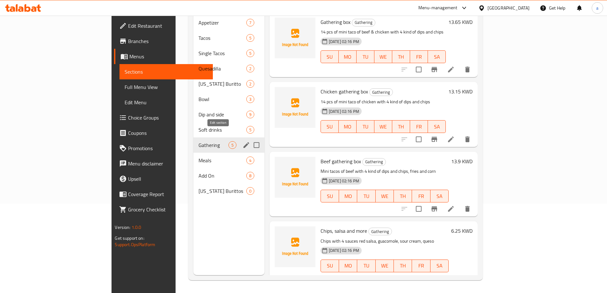
click at [243, 142] on icon "edit" at bounding box center [246, 145] width 6 height 6
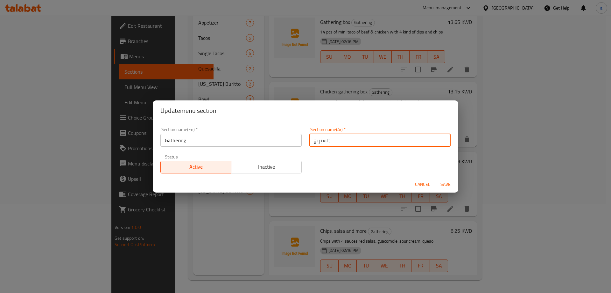
click at [354, 137] on input "جاسيرنج" at bounding box center [379, 140] width 141 height 13
click at [353, 137] on input "جاسيرنج" at bounding box center [379, 140] width 141 height 13
paste input "جمعات"
type input "تجمعات"
click at [446, 179] on button "Save" at bounding box center [446, 184] width 20 height 12
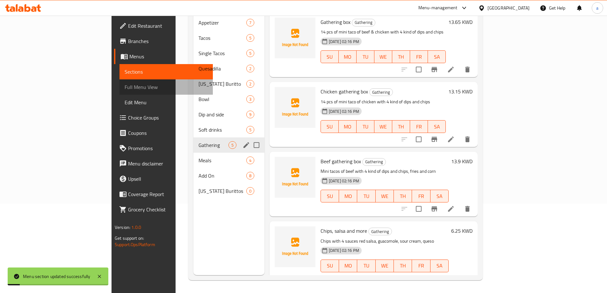
click at [119, 92] on link "Full Menu View" at bounding box center [165, 86] width 93 height 15
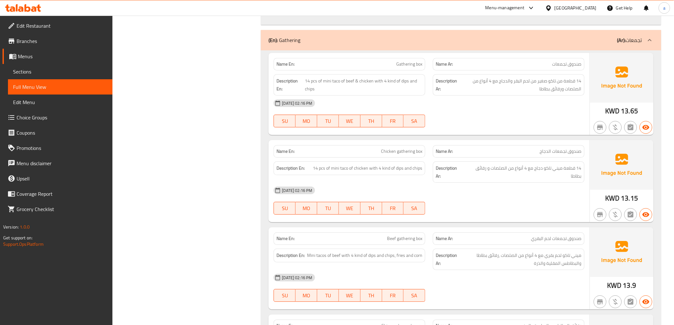
scroll to position [3848, 0]
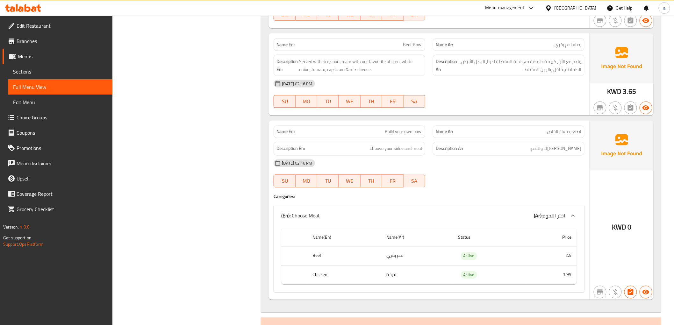
scroll to position [2435, 0]
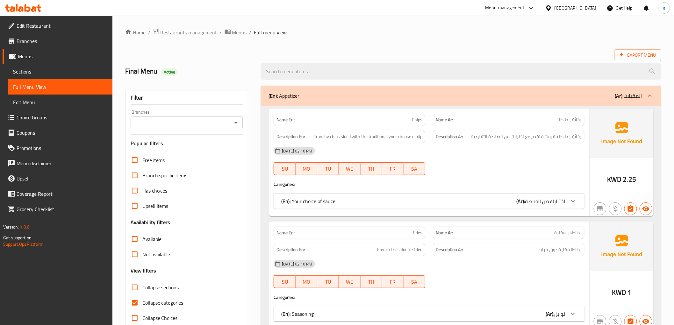
click at [43, 115] on span "Choice Groups" at bounding box center [62, 118] width 91 height 8
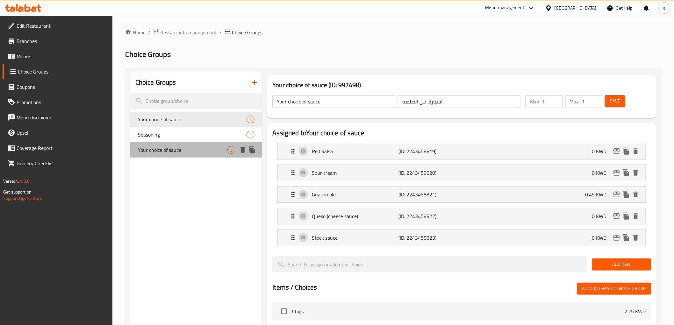
click at [203, 155] on div "Your choice of sauce 5" at bounding box center [196, 149] width 132 height 15
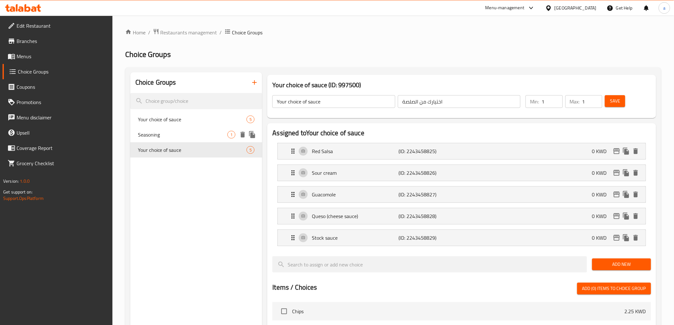
click at [203, 133] on span "Seasoning" at bounding box center [183, 135] width 90 height 8
type input "Seasoning"
type input "توابل"
type input "0"
